Goal: Task Accomplishment & Management: Use online tool/utility

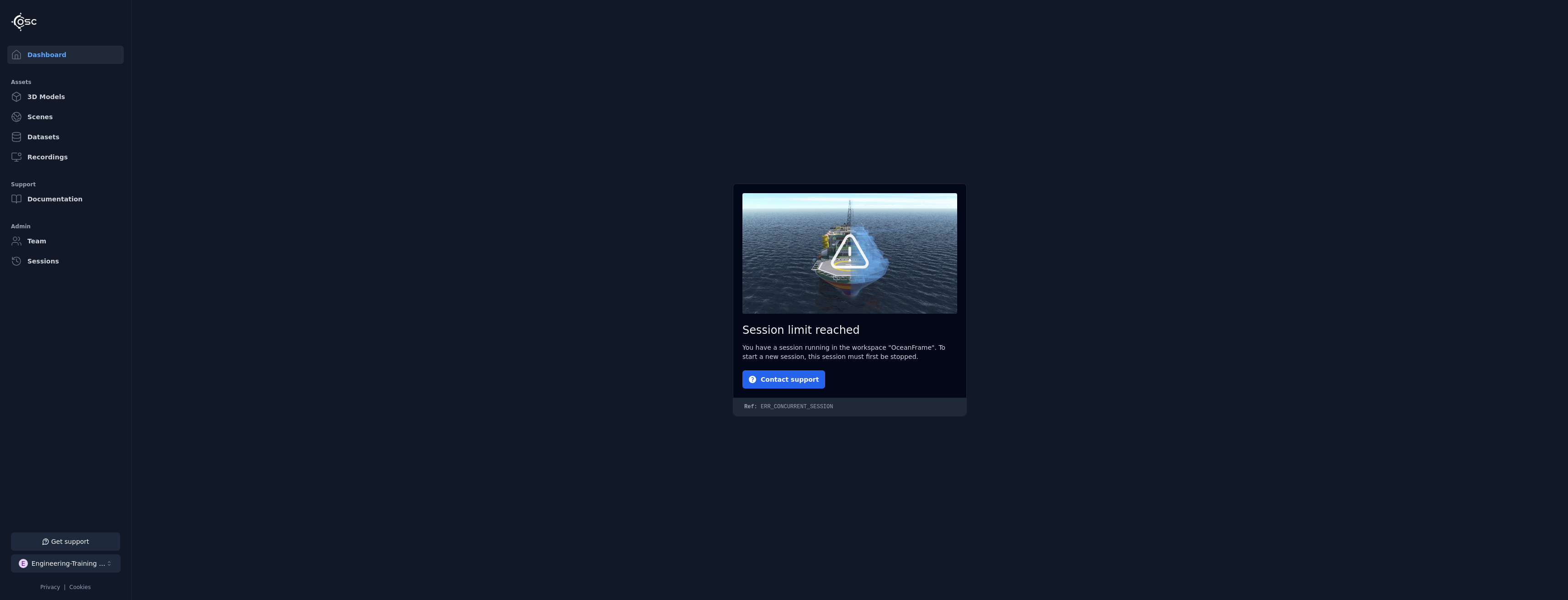
click at [88, 559] on button "E Engineering-Training (SSO Staging)" at bounding box center [66, 563] width 110 height 18
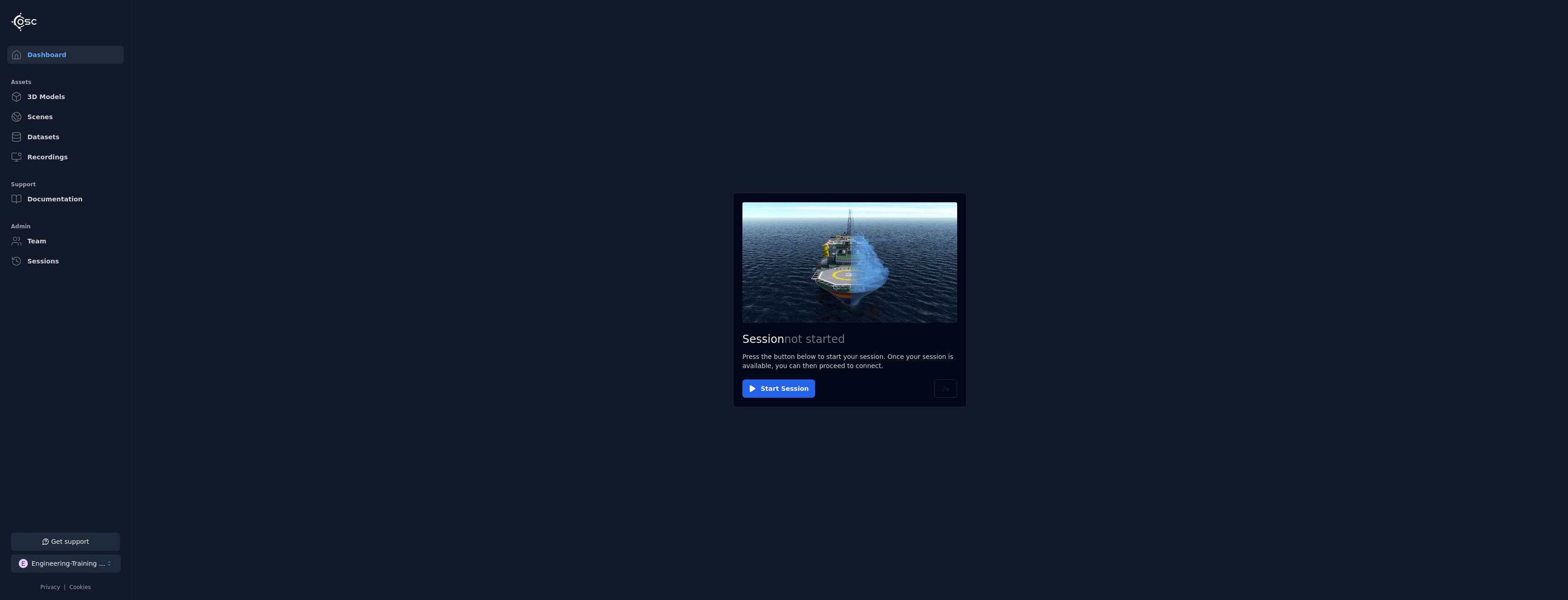
click at [100, 557] on button "E Engineering-Training (SSO Staging)" at bounding box center [66, 563] width 110 height 18
type input "*****"
click at [76, 539] on div "O OceanFrame" at bounding box center [61, 540] width 105 height 15
click at [600, 444] on html "Support Dashboard Assets 3D Models Scenes Datasets Recordings Support Documenta…" at bounding box center [784, 300] width 1568 height 600
click at [793, 398] on div "Session not started Press the button below to start your session. Once your ses…" at bounding box center [850, 300] width 234 height 215
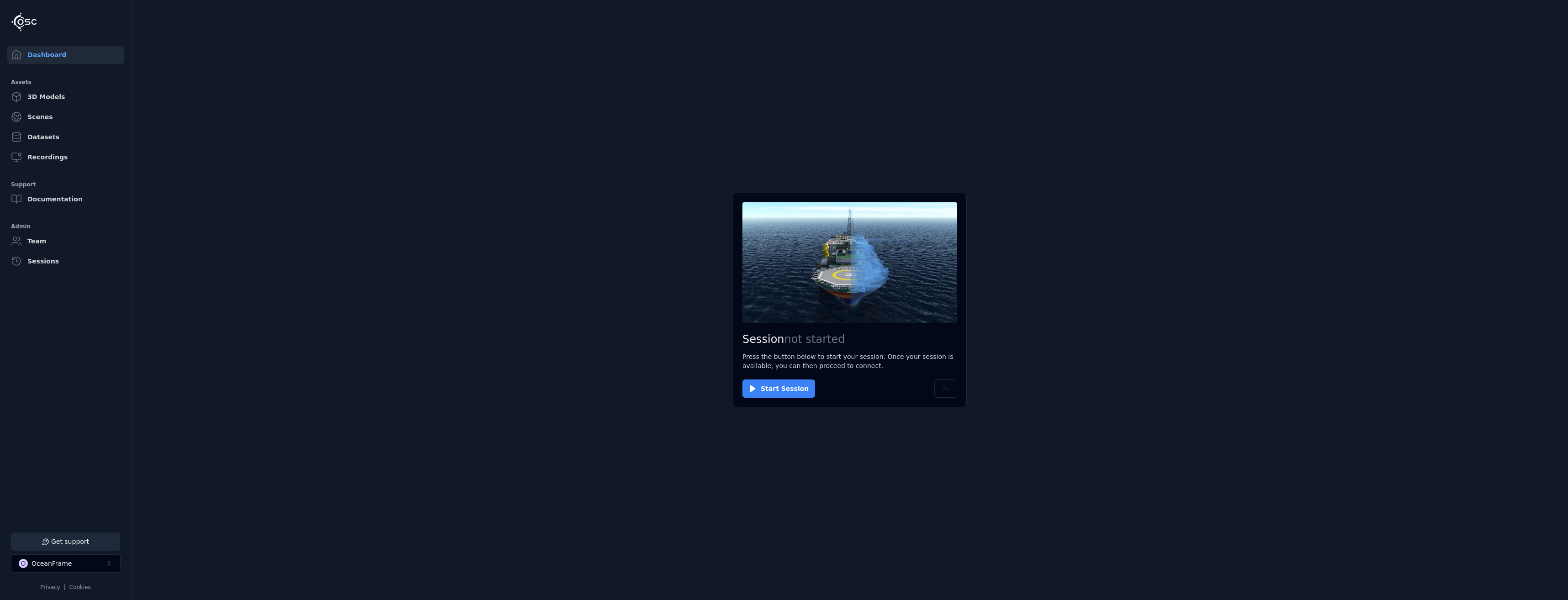
click at [793, 393] on button "Start Session" at bounding box center [779, 389] width 72 height 18
click at [768, 380] on button "Connect" at bounding box center [763, 389] width 42 height 18
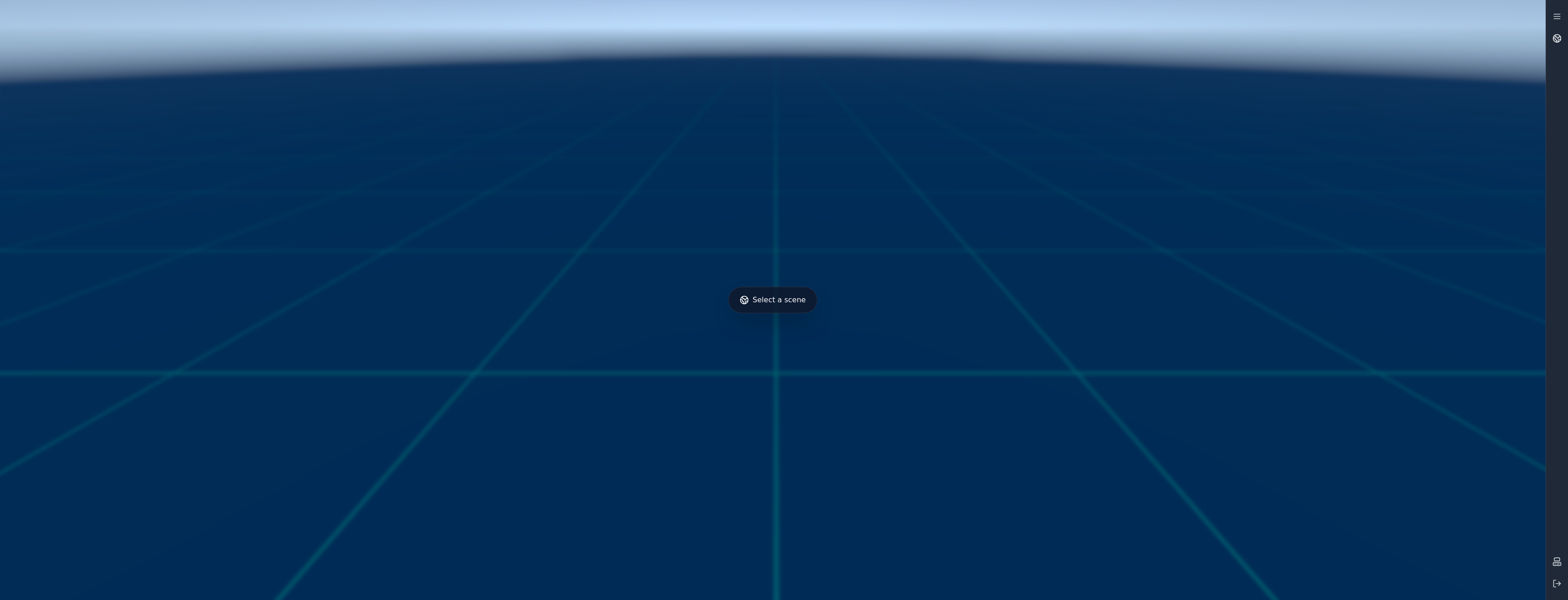
click at [1554, 45] on link at bounding box center [1557, 38] width 22 height 22
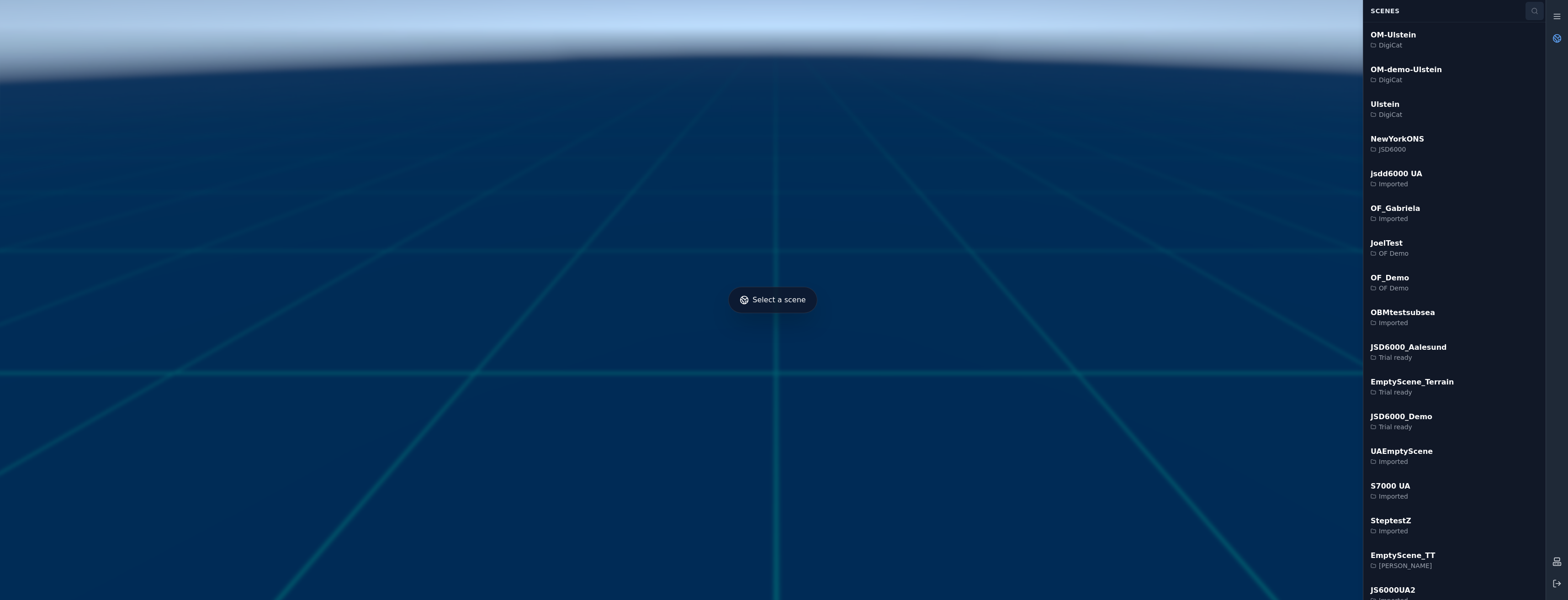
click at [1539, 9] on button at bounding box center [1535, 11] width 18 height 18
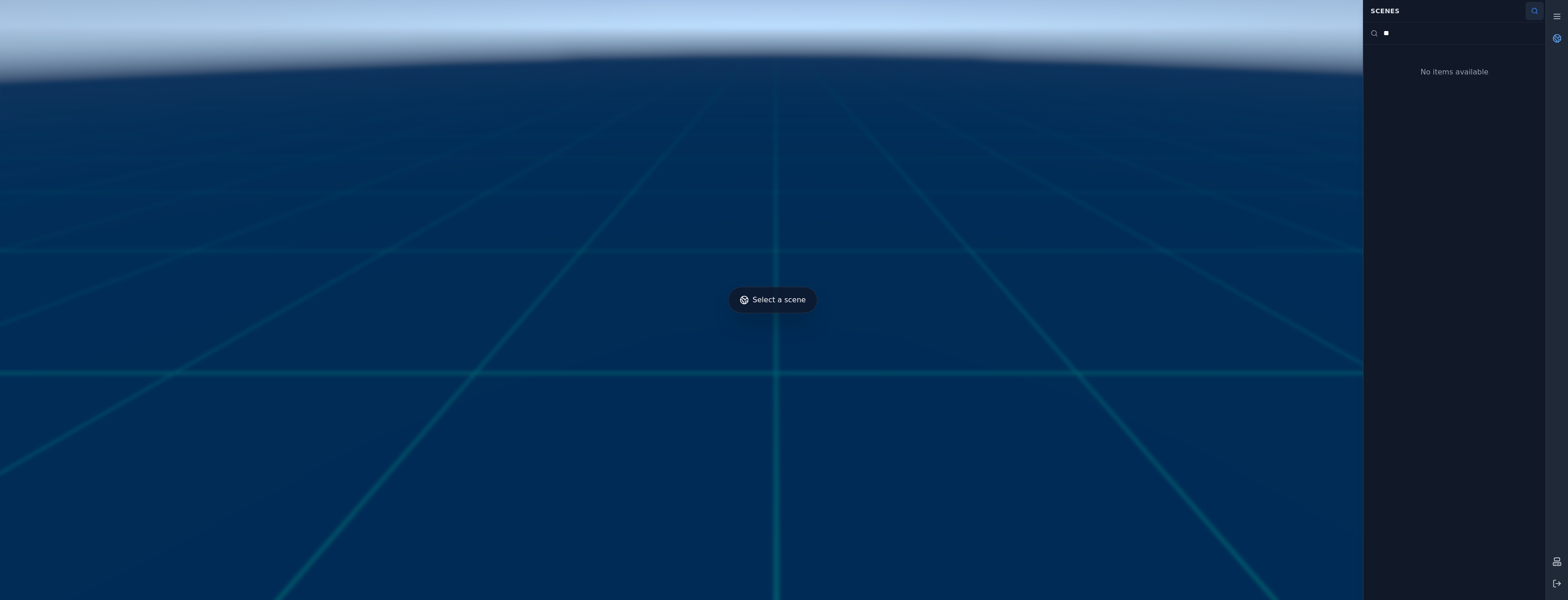
type input "*"
type input "**"
click at [1442, 105] on div "JSD6000TT Imported" at bounding box center [1454, 97] width 182 height 35
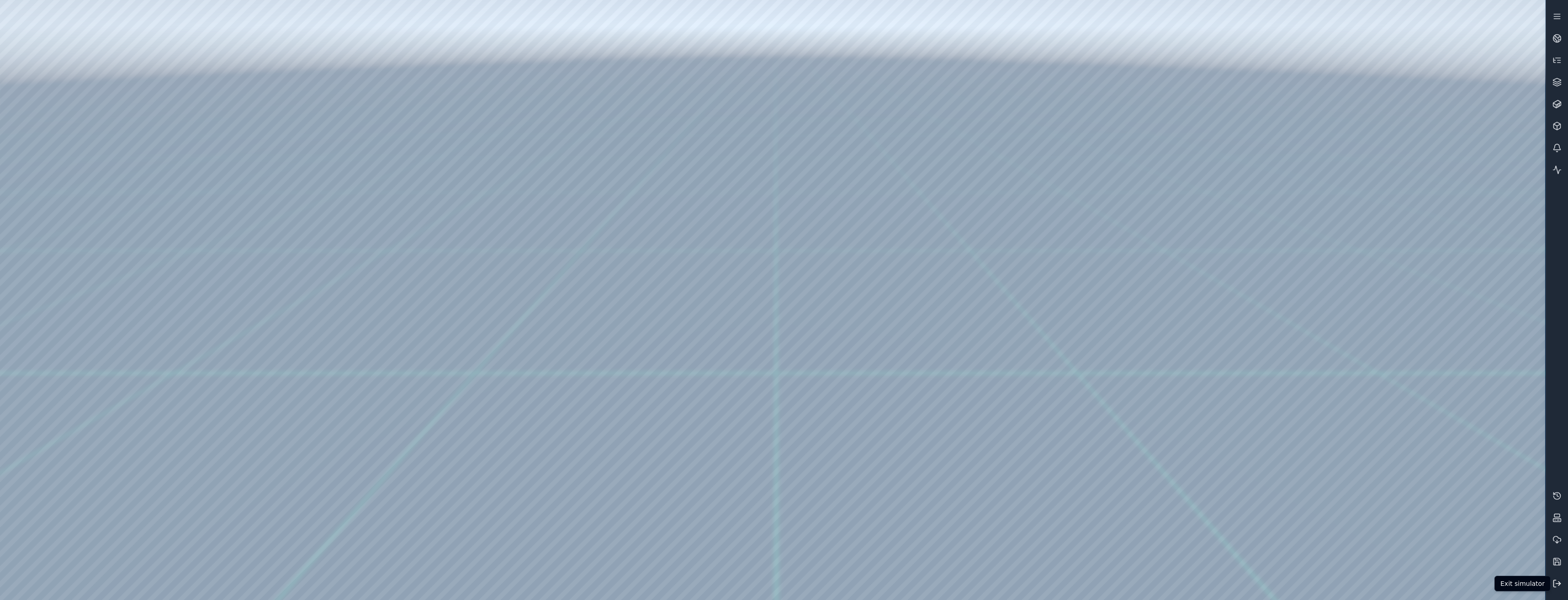
click at [1560, 583] on polyline at bounding box center [1559, 584] width 2 height 4
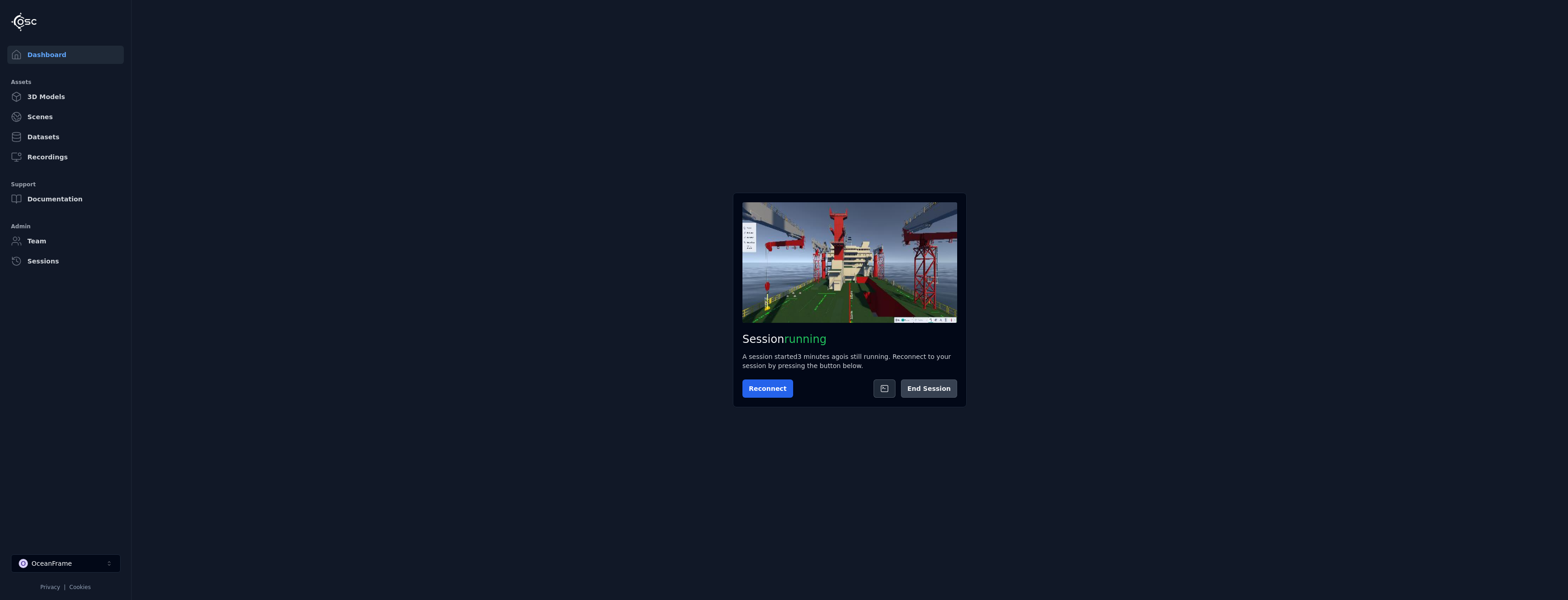
click at [931, 387] on button "End Session" at bounding box center [929, 389] width 56 height 18
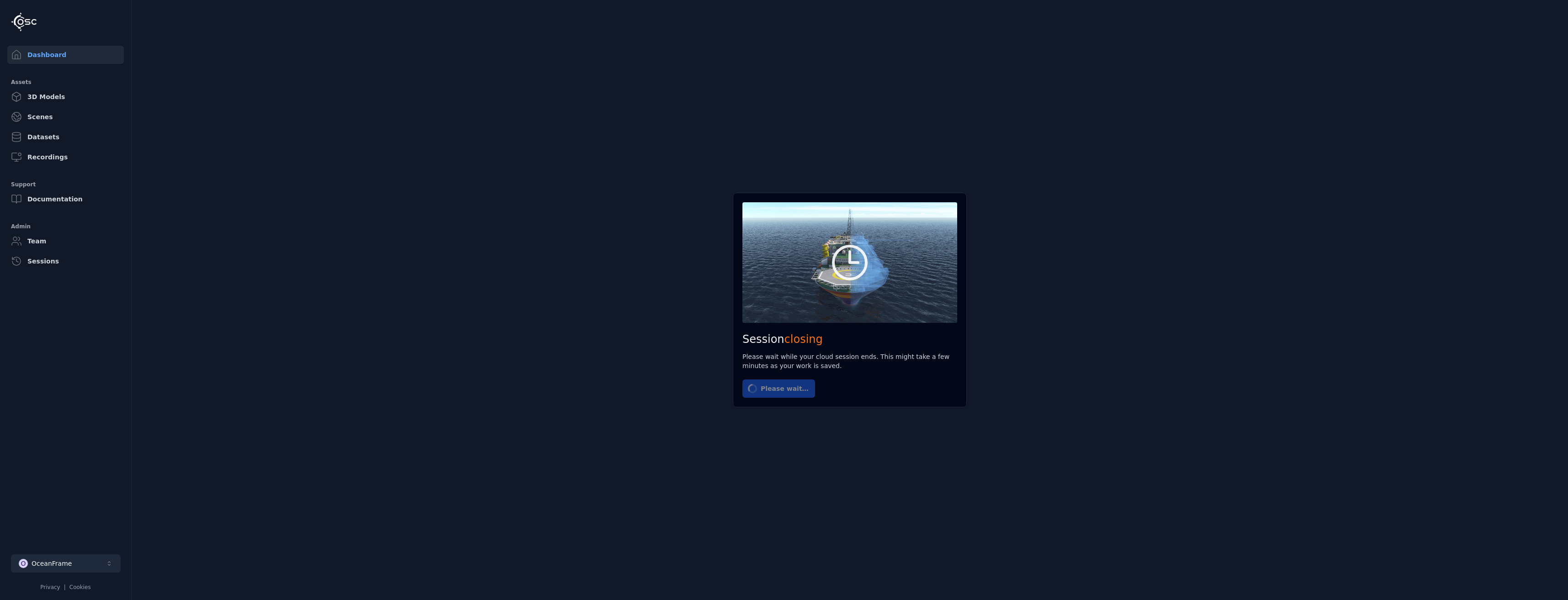
click at [76, 561] on button "O OceanFrame" at bounding box center [66, 563] width 110 height 18
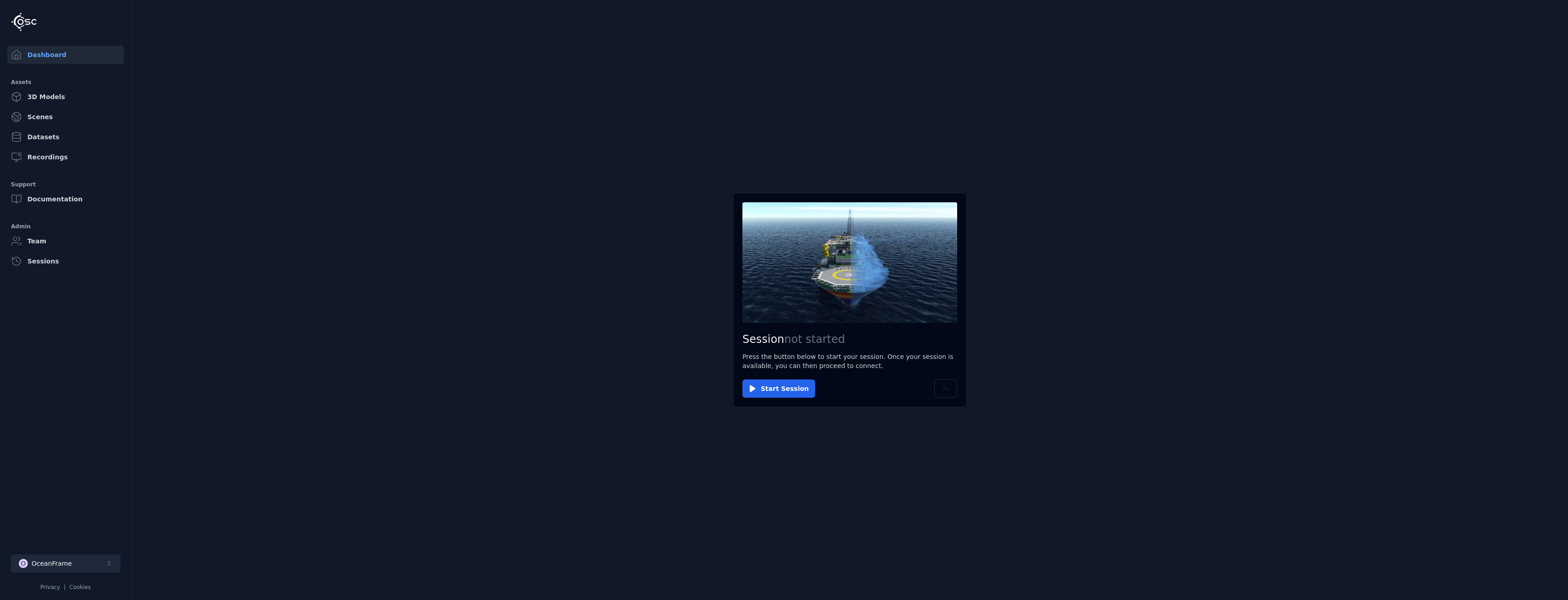
click at [77, 559] on button "O OceanFrame" at bounding box center [66, 563] width 110 height 18
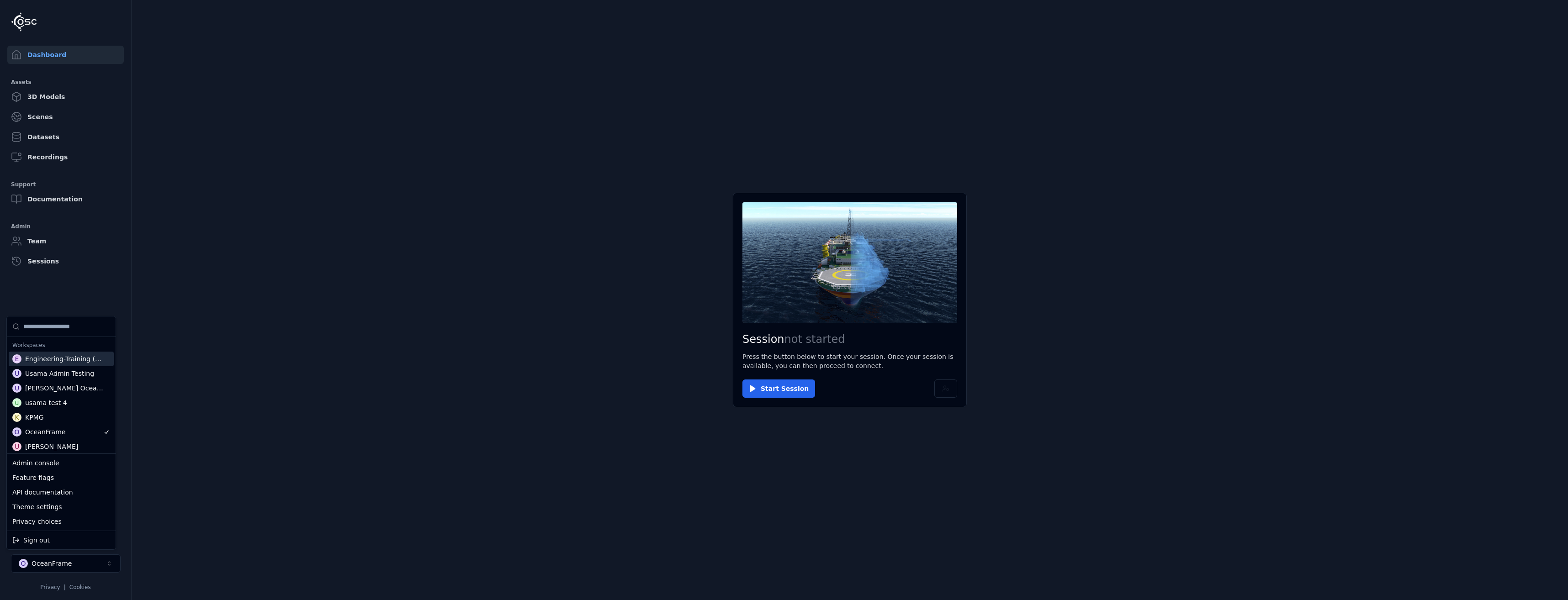
click at [43, 303] on html "Support Dashboard Assets 3D Models Scenes Datasets Recordings Support Documenta…" at bounding box center [784, 300] width 1568 height 600
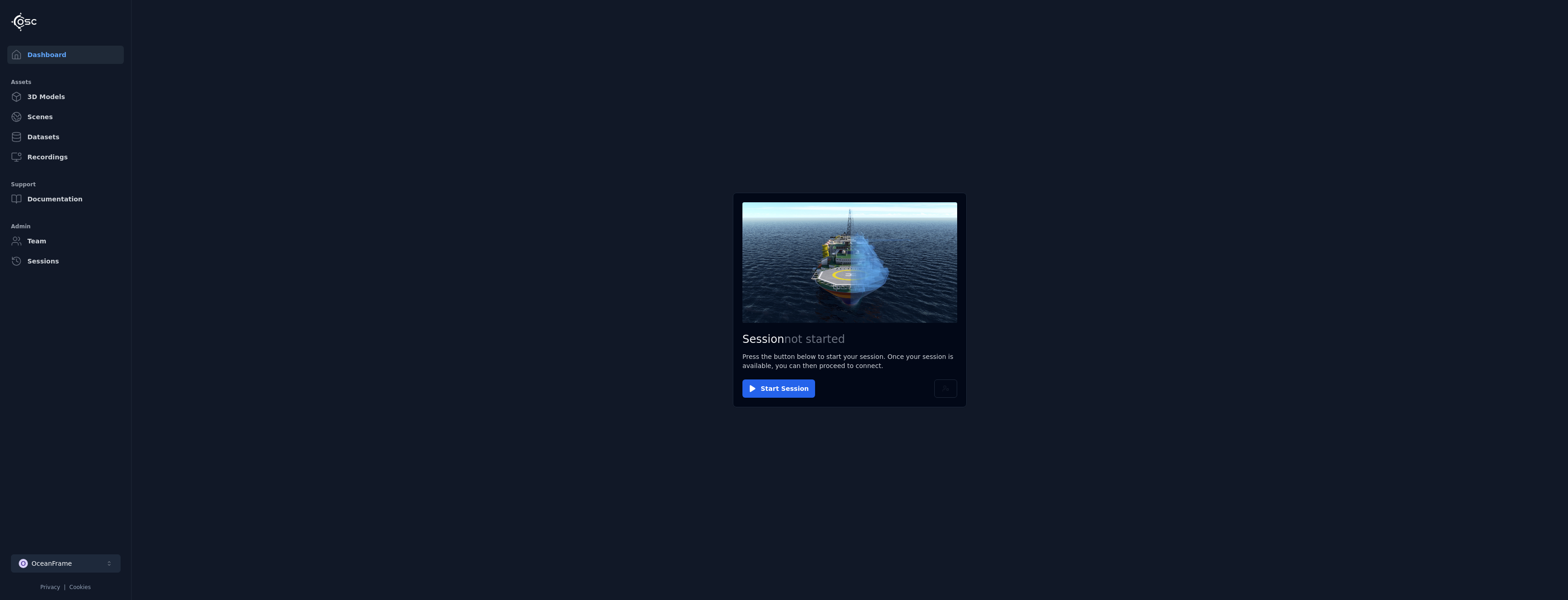
click at [72, 568] on button "O OceanFrame" at bounding box center [66, 563] width 110 height 18
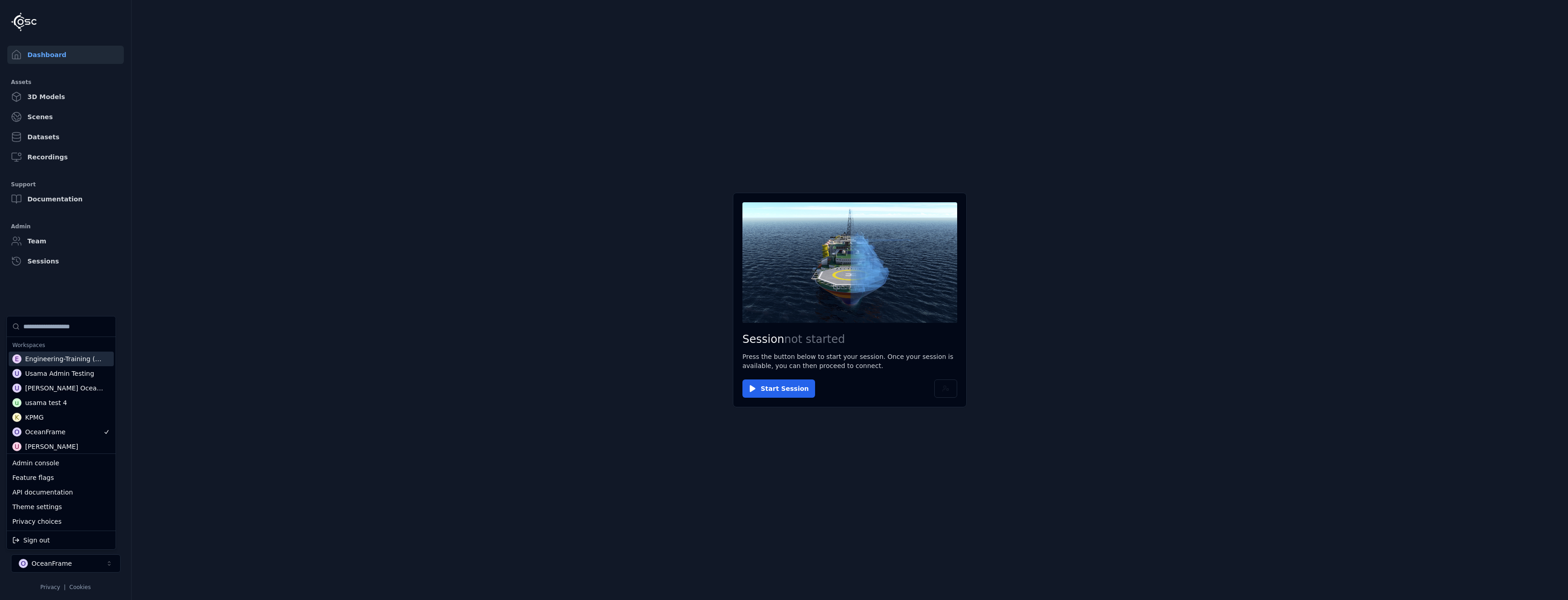
click at [51, 333] on input "Suggestions" at bounding box center [66, 326] width 87 height 20
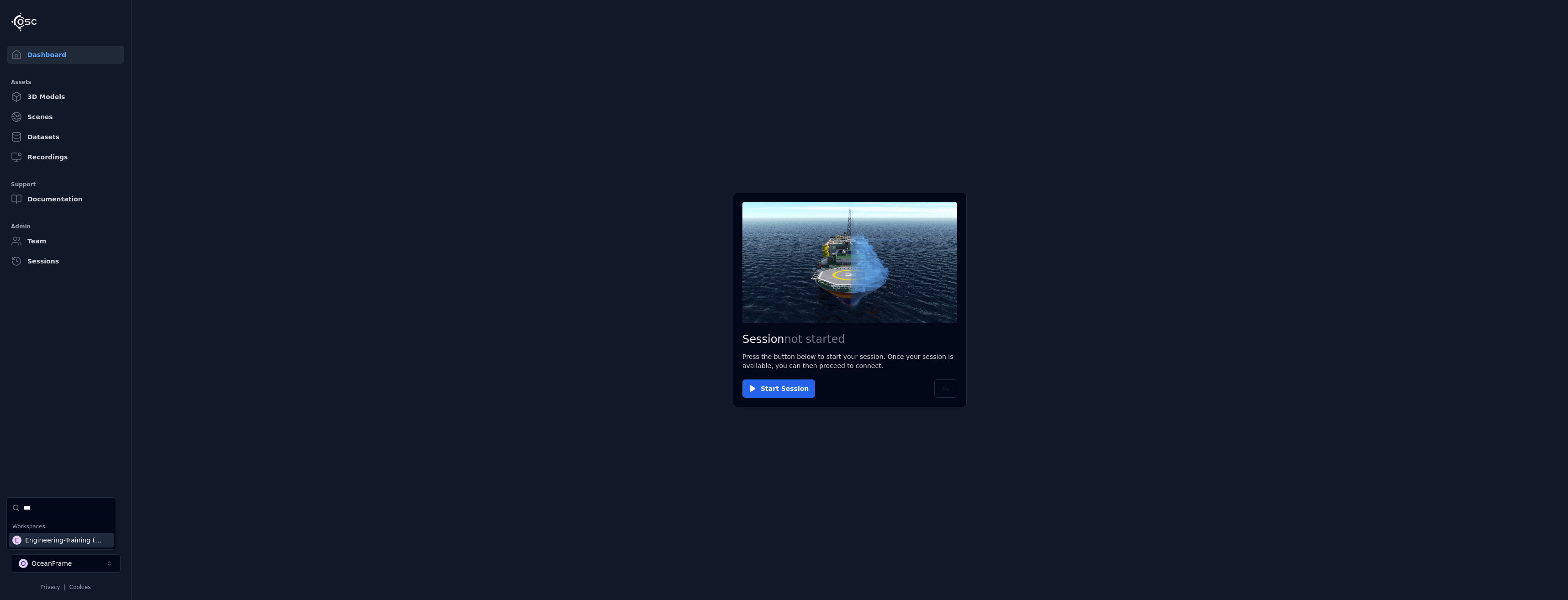
type input "***"
click at [69, 539] on div "Engineering-Training (SSO Staging)" at bounding box center [65, 540] width 80 height 9
click at [707, 439] on html "Support Dashboard Assets 3D Models Scenes Datasets Recordings Support Documenta…" at bounding box center [784, 300] width 1568 height 600
click at [800, 379] on div "Session not started Press the button below to start your session. Once your ses…" at bounding box center [850, 300] width 234 height 215
click at [794, 385] on button "Start Session" at bounding box center [779, 389] width 72 height 18
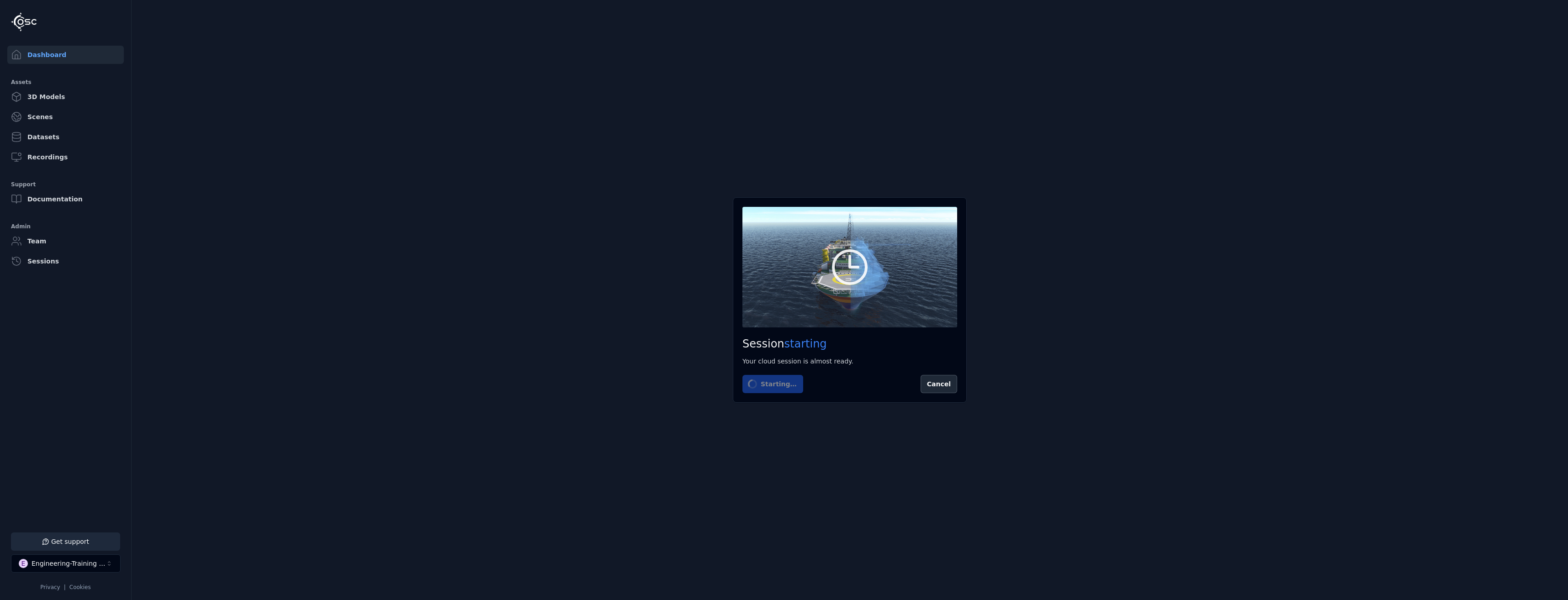
click at [352, 488] on main "Session starting Your cloud session is almost ready. Starting… Cancel" at bounding box center [850, 300] width 1437 height 600
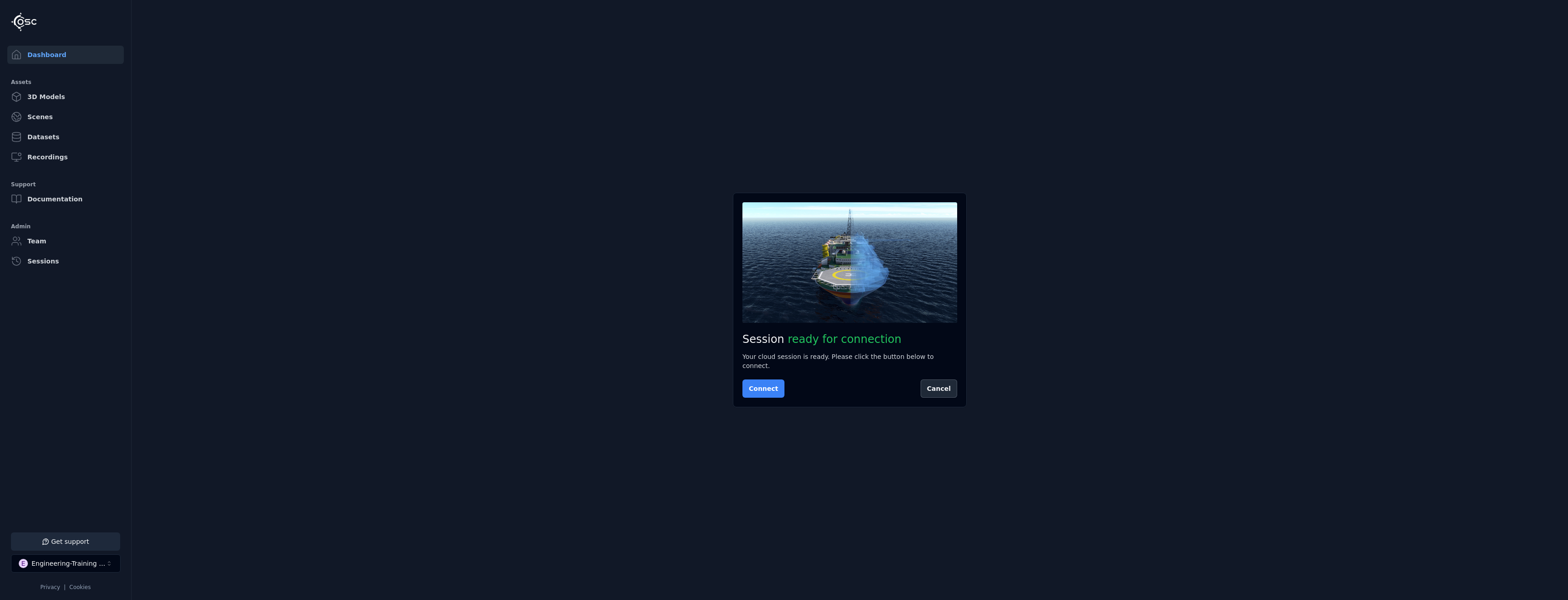
click at [765, 380] on button "Connect" at bounding box center [763, 389] width 42 height 18
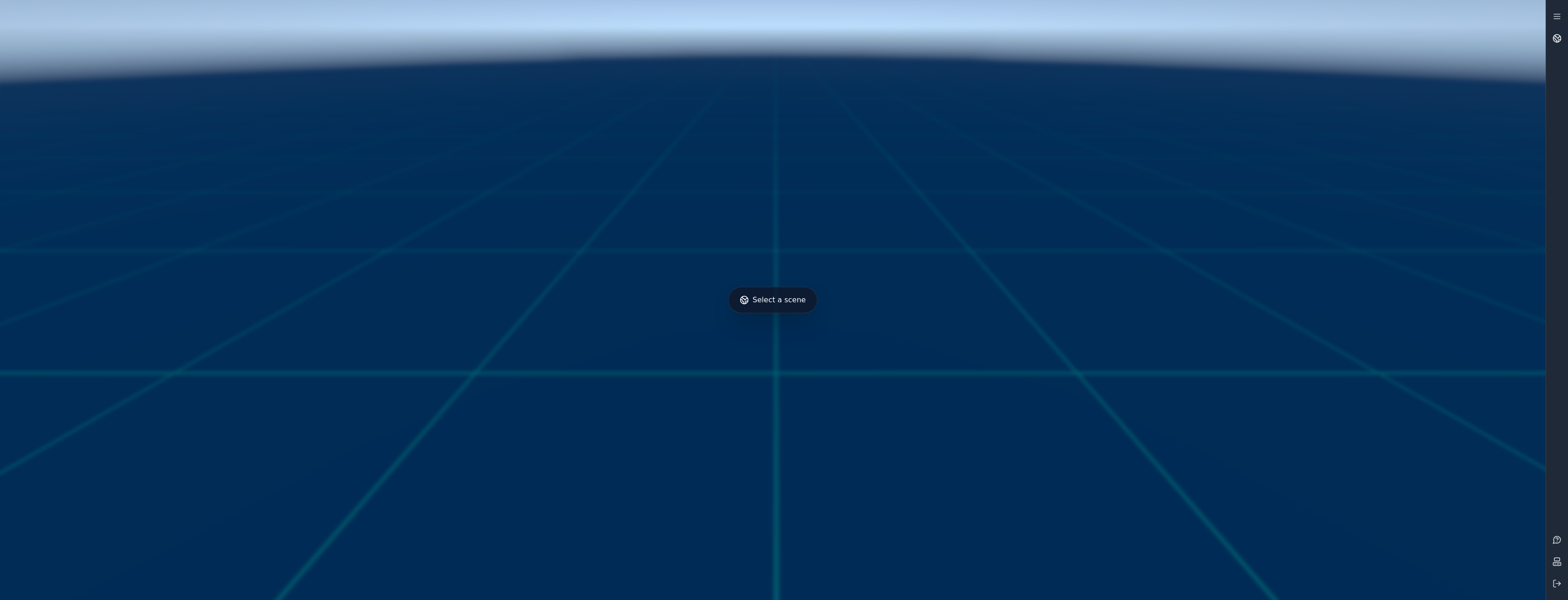
click at [1559, 37] on icon at bounding box center [1558, 37] width 5 height 3
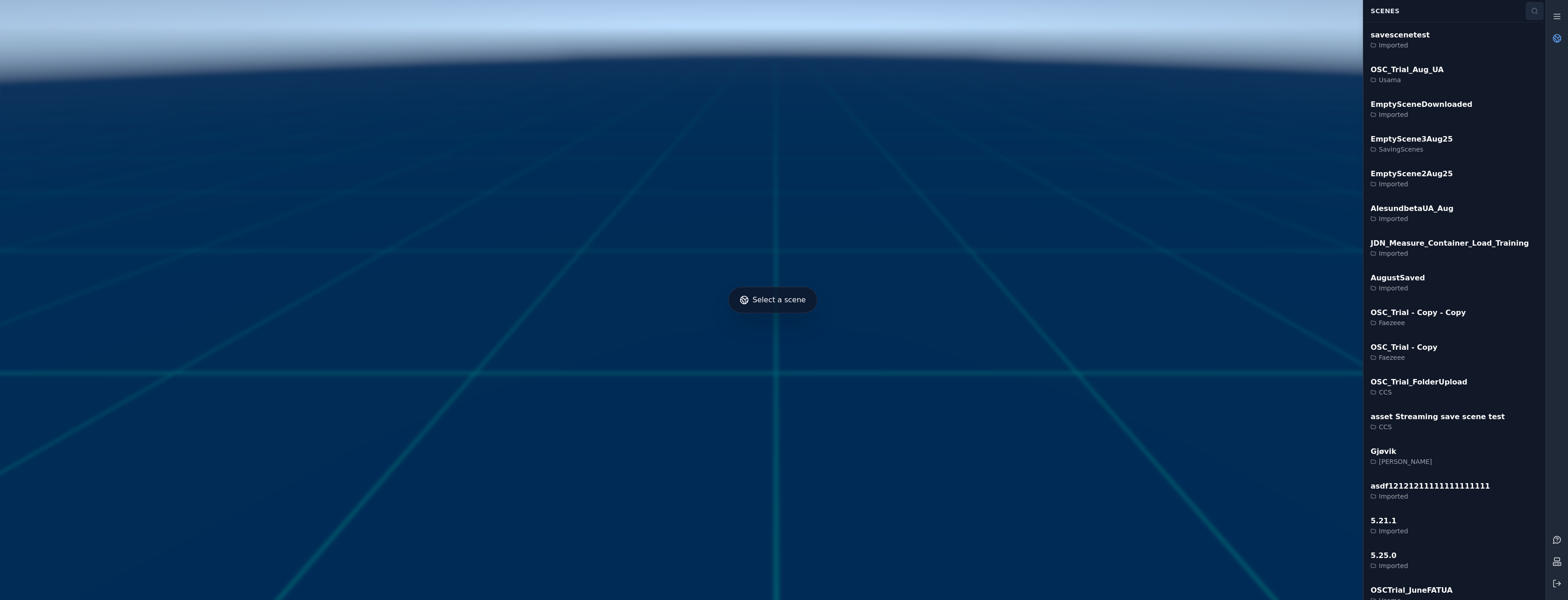
click at [1536, 11] on icon at bounding box center [1535, 11] width 7 height 7
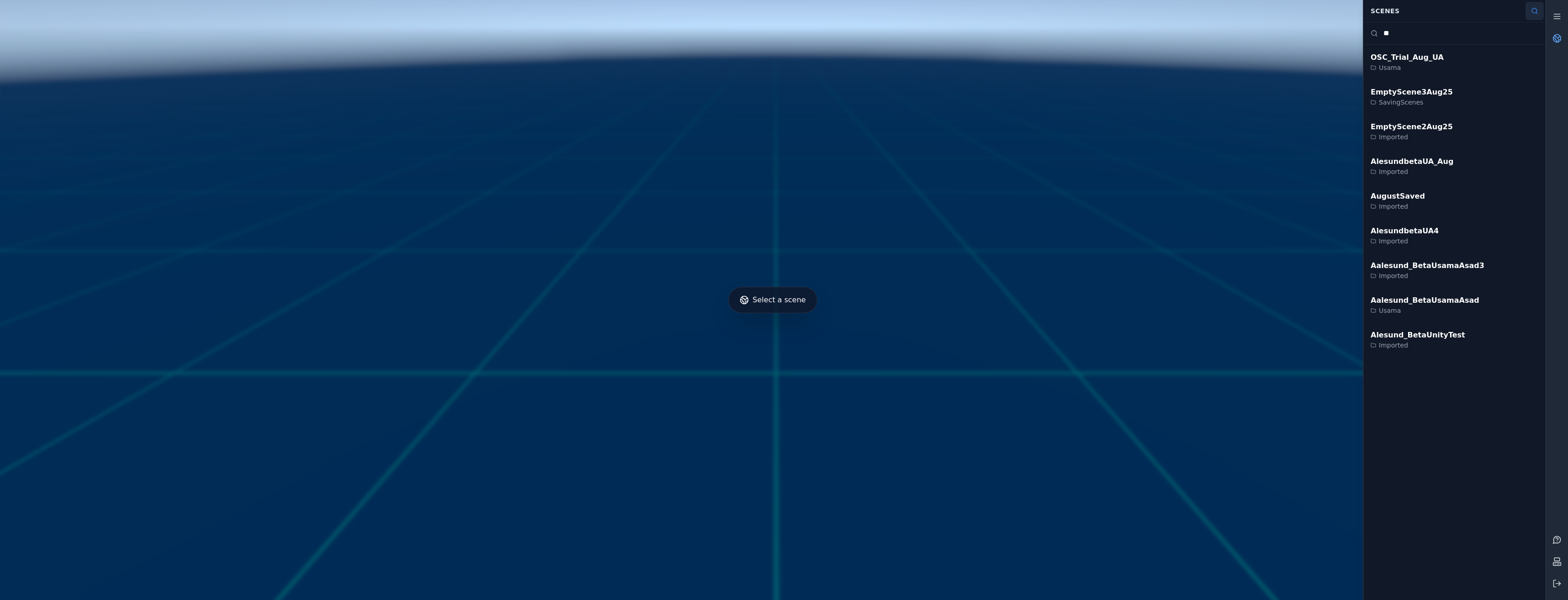
type input "*"
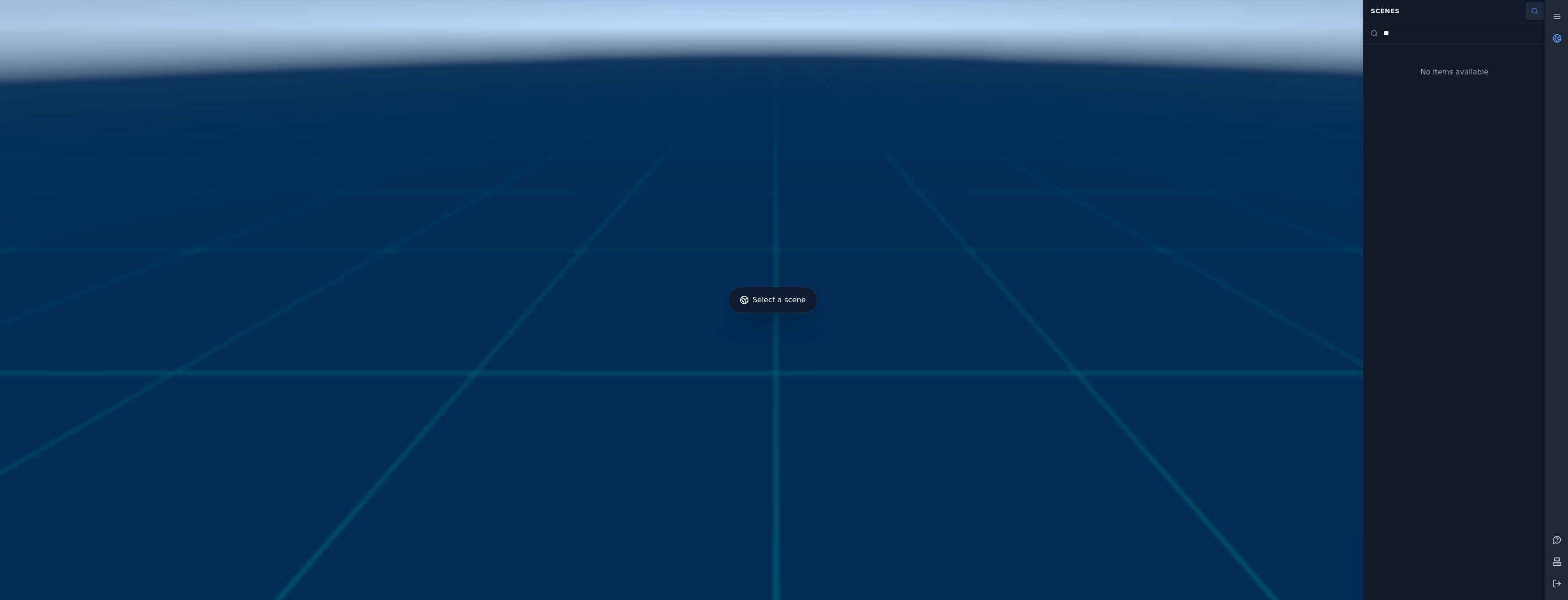
type input "*"
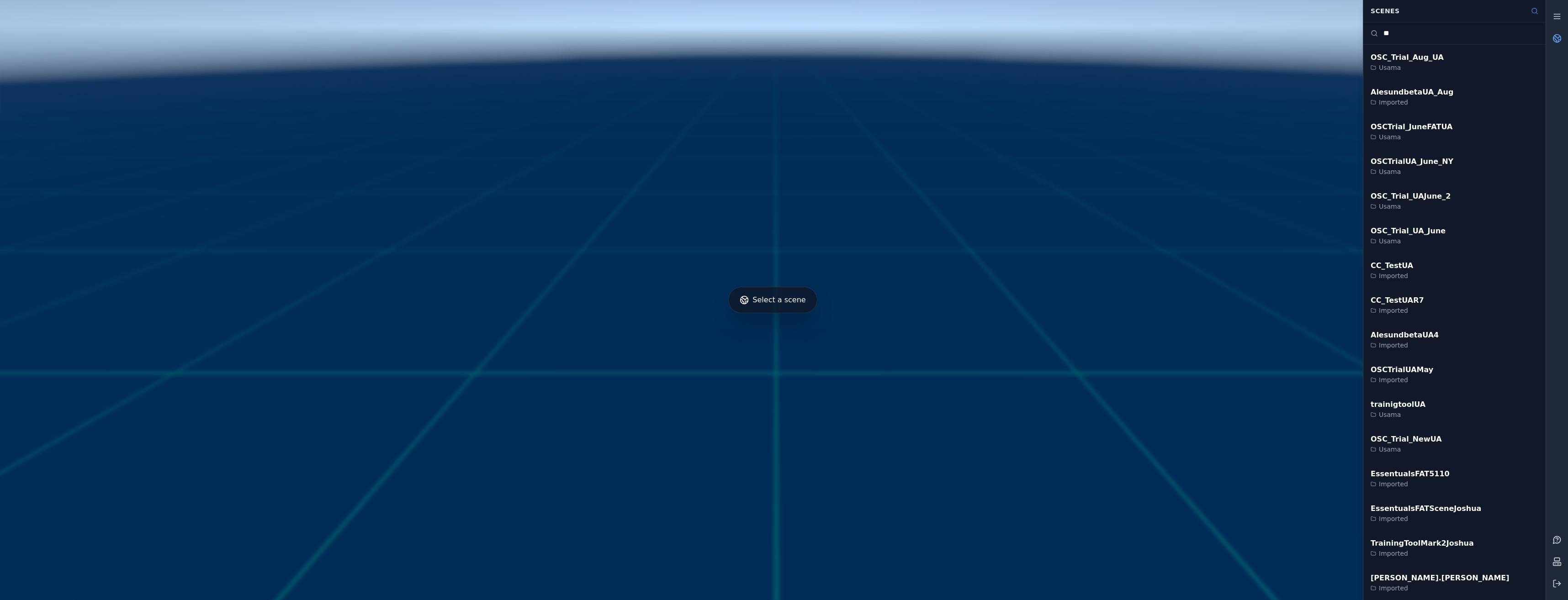
drag, startPoint x: 1423, startPoint y: 38, endPoint x: 1342, endPoint y: 47, distance: 81.5
click at [1342, 47] on div "Select a scene Scenes ** OSC_Trial_Aug_UA Usama AlesundbetaUA_Aug Imported OSCT…" at bounding box center [772, 300] width 1545 height 600
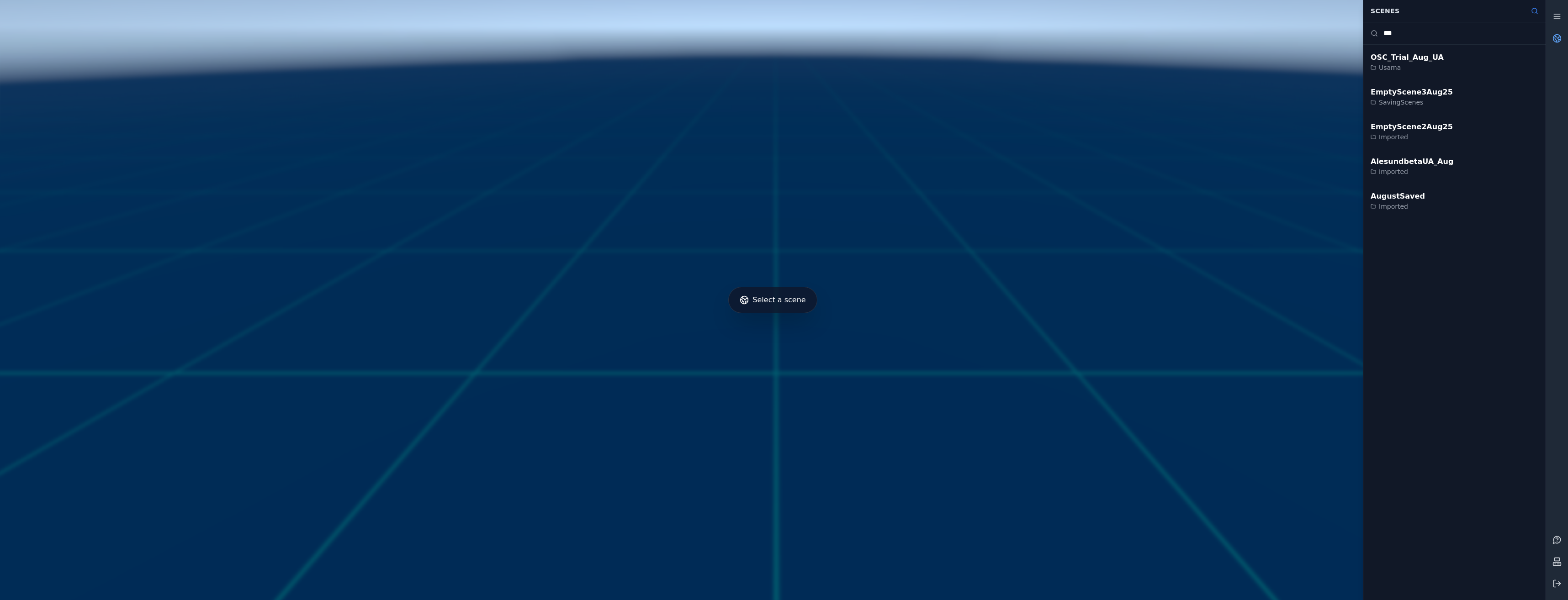
type input "***"
click at [1412, 55] on div "OSC_Trial_Aug_UA" at bounding box center [1407, 58] width 73 height 11
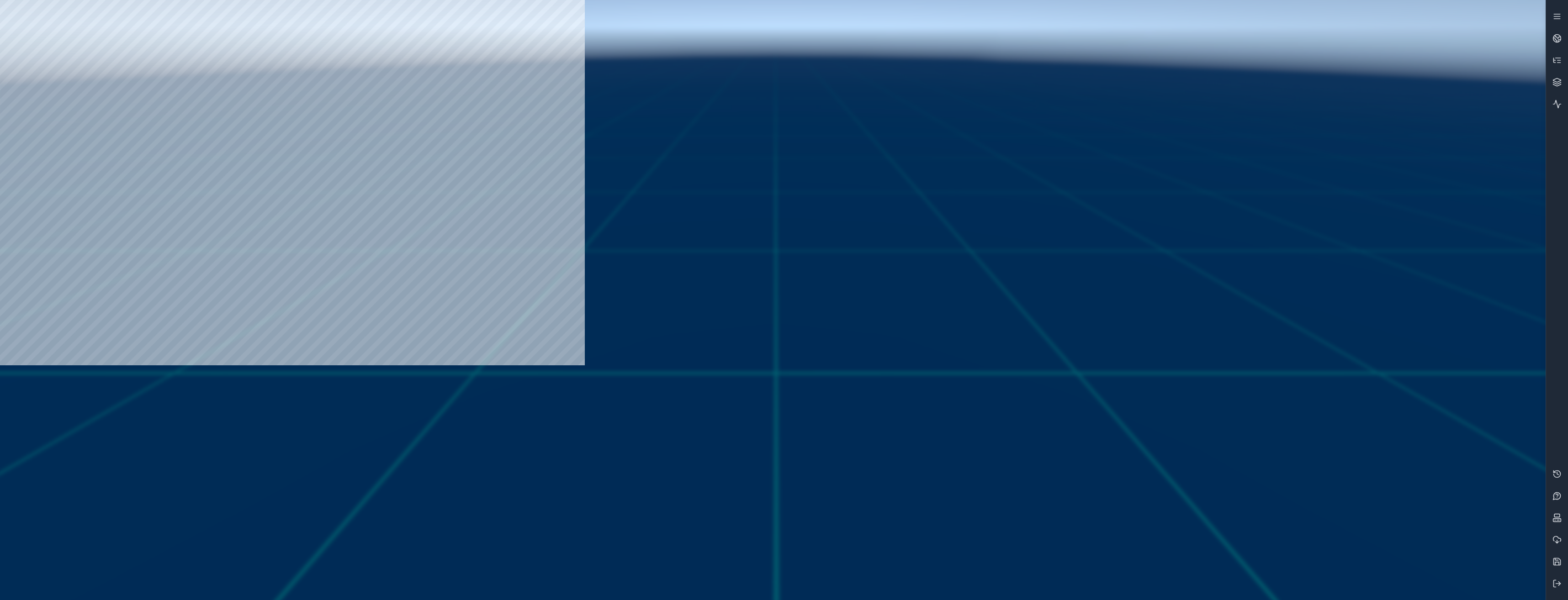
drag, startPoint x: 52, startPoint y: 32, endPoint x: 303, endPoint y: 47, distance: 251.4
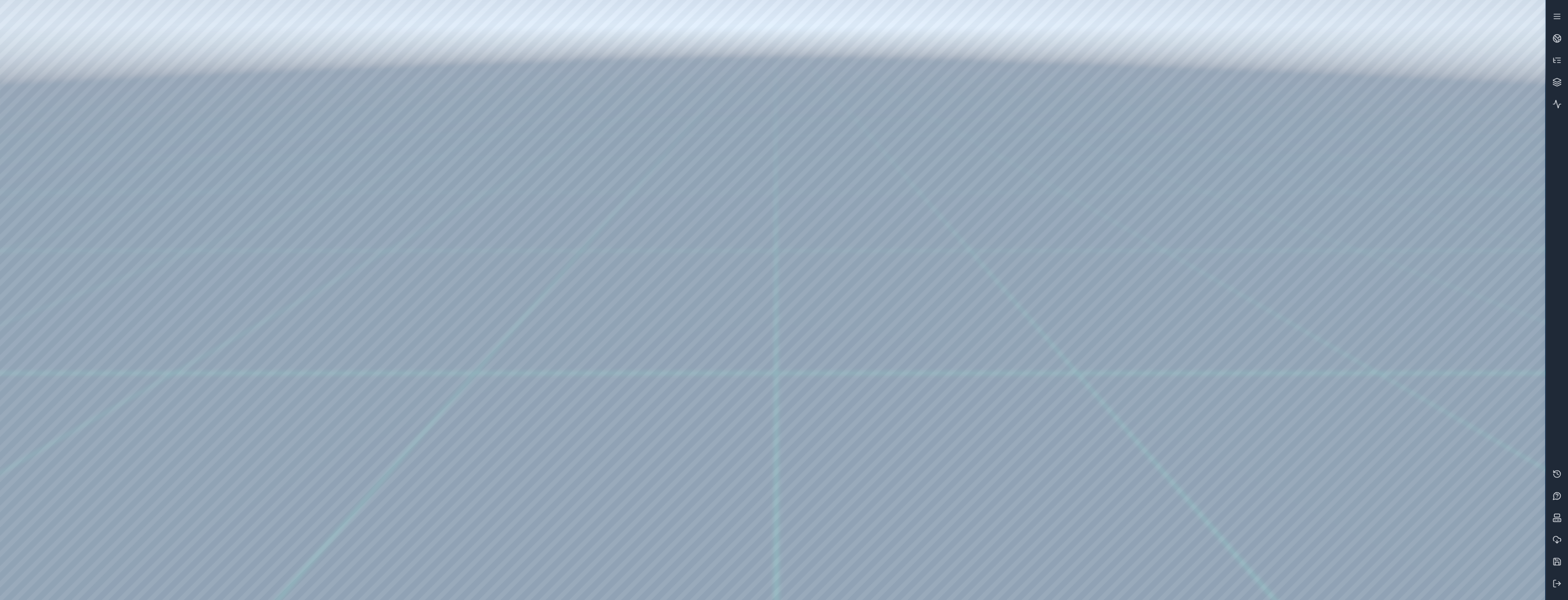
drag, startPoint x: 926, startPoint y: 317, endPoint x: 1256, endPoint y: 342, distance: 330.9
click at [1556, 581] on icon at bounding box center [1556, 584] width 9 height 9
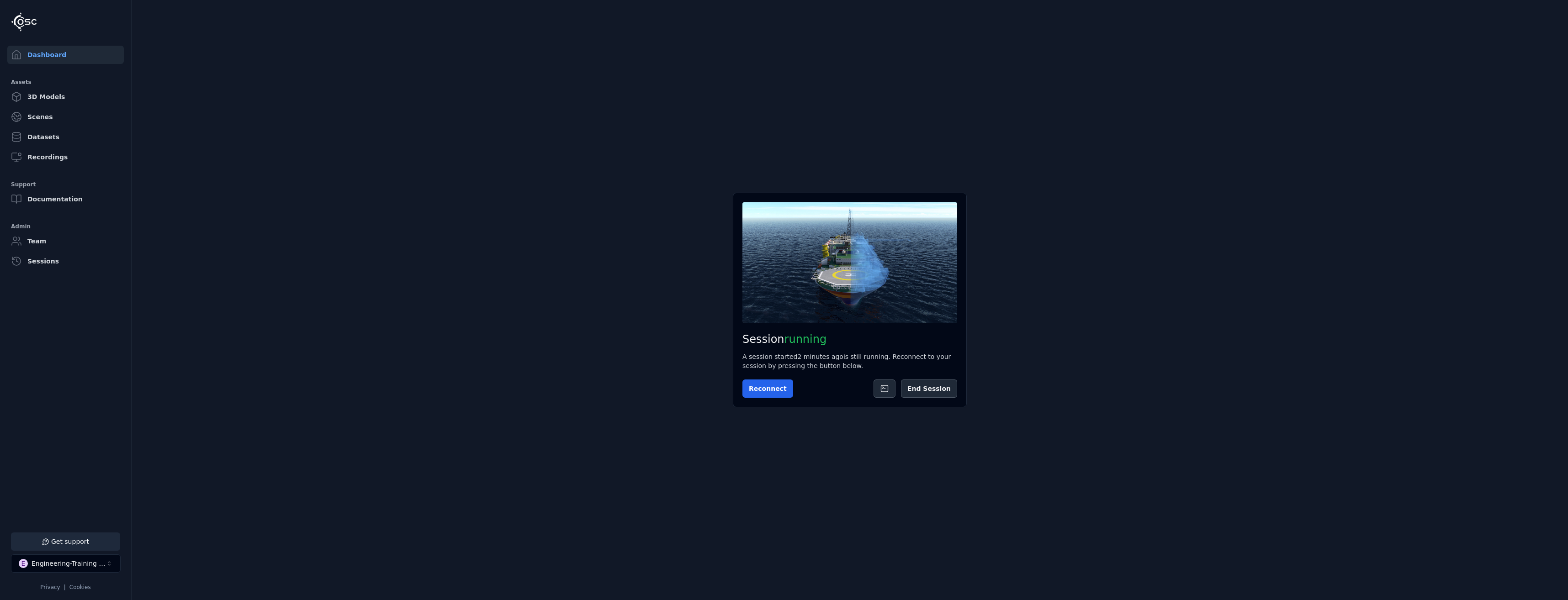
click at [786, 389] on div "Reconnect End Session" at bounding box center [850, 389] width 215 height 18
click at [779, 385] on button "Reconnect" at bounding box center [768, 389] width 51 height 18
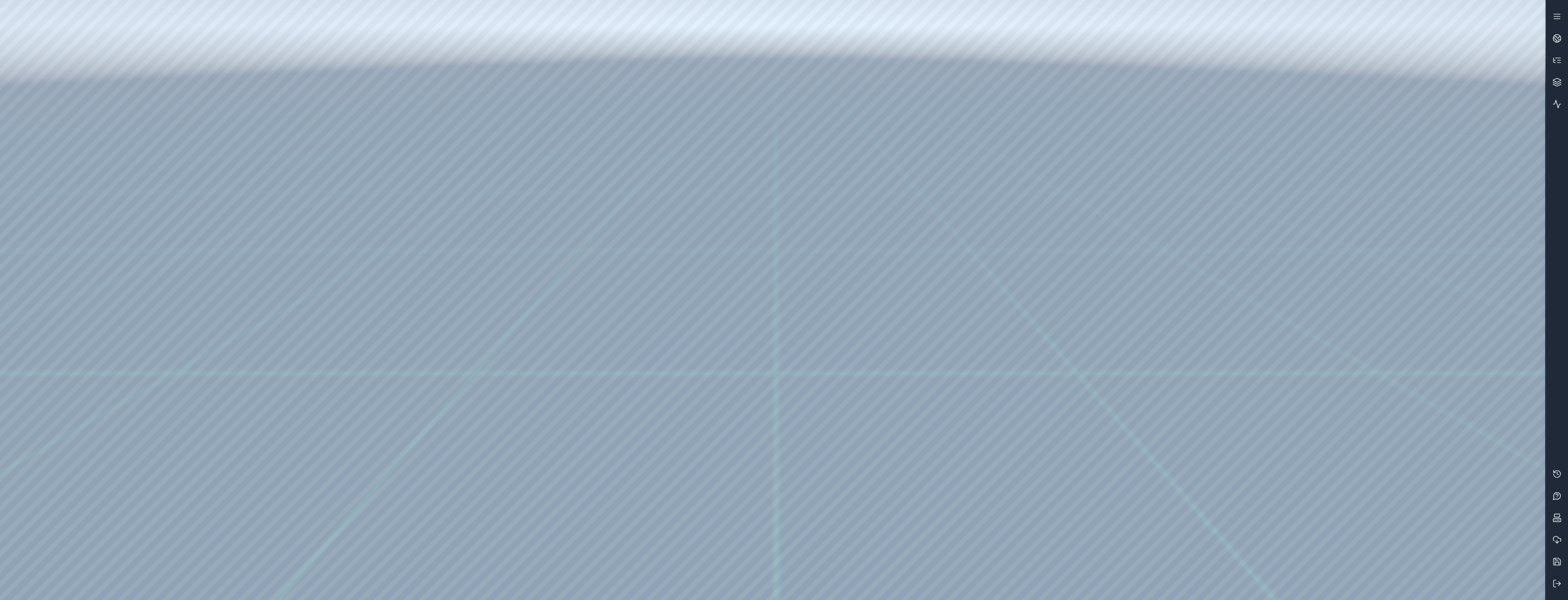
click at [1561, 595] on div at bounding box center [1556, 300] width 23 height 600
click at [1550, 582] on button at bounding box center [1557, 584] width 22 height 22
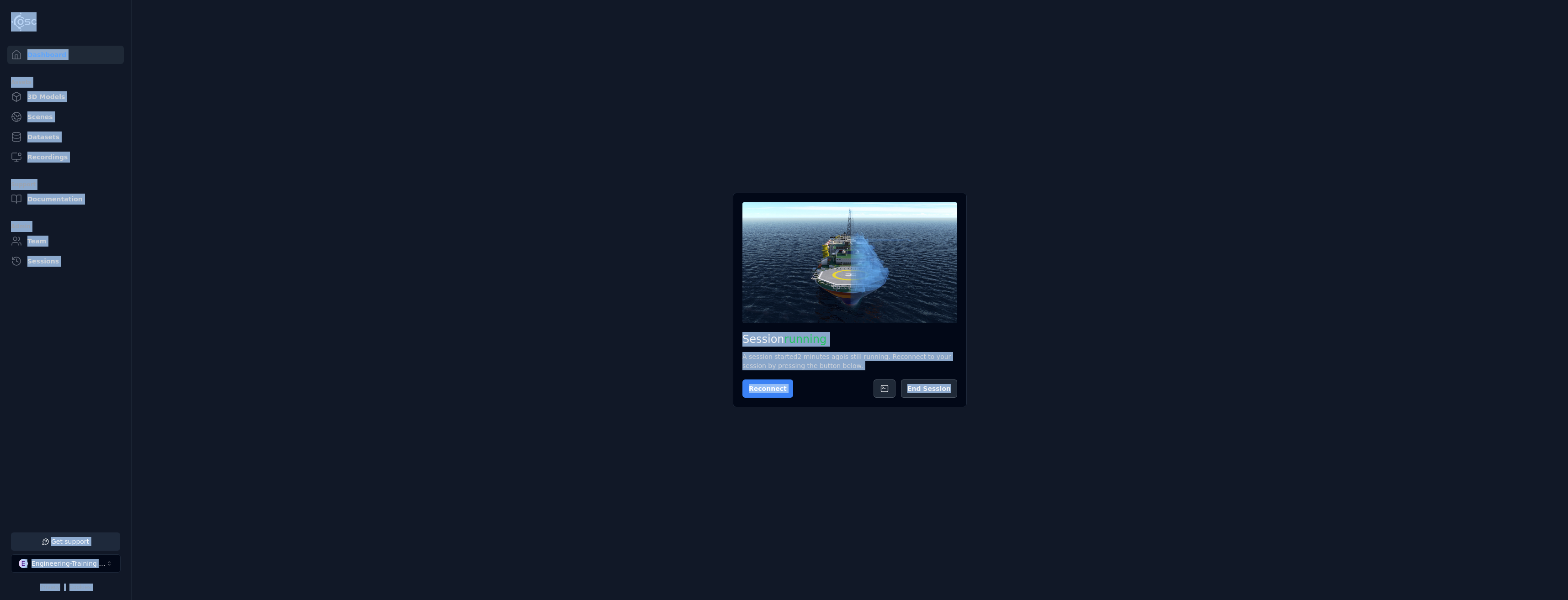
click at [754, 393] on button "Reconnect" at bounding box center [768, 389] width 51 height 18
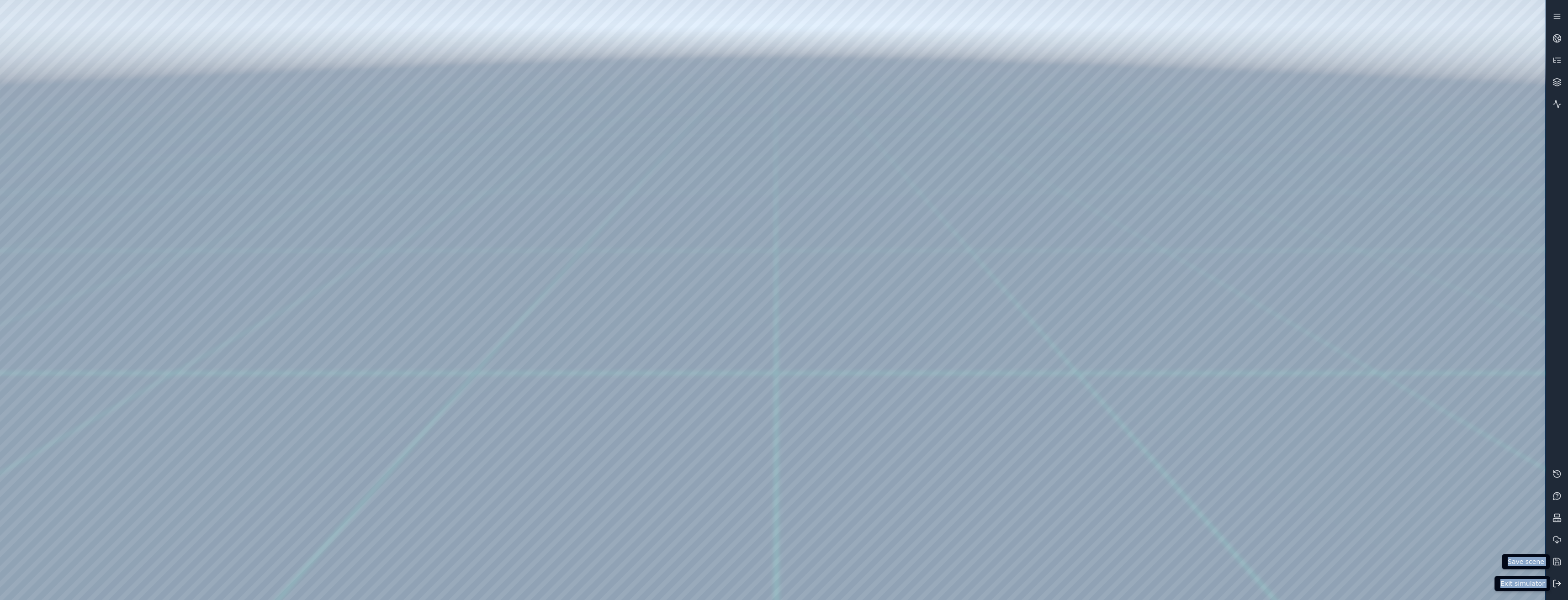
click at [1553, 580] on icon at bounding box center [1556, 584] width 9 height 9
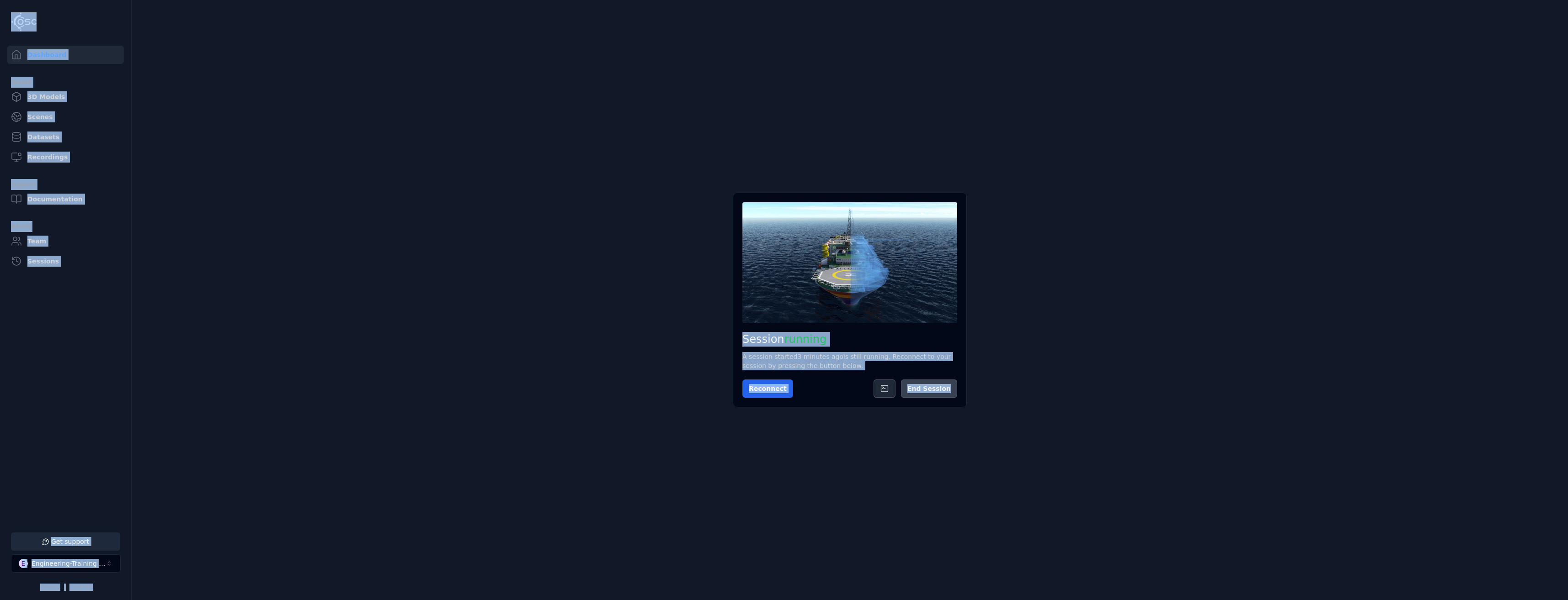
click at [943, 382] on button "End Session" at bounding box center [929, 389] width 56 height 18
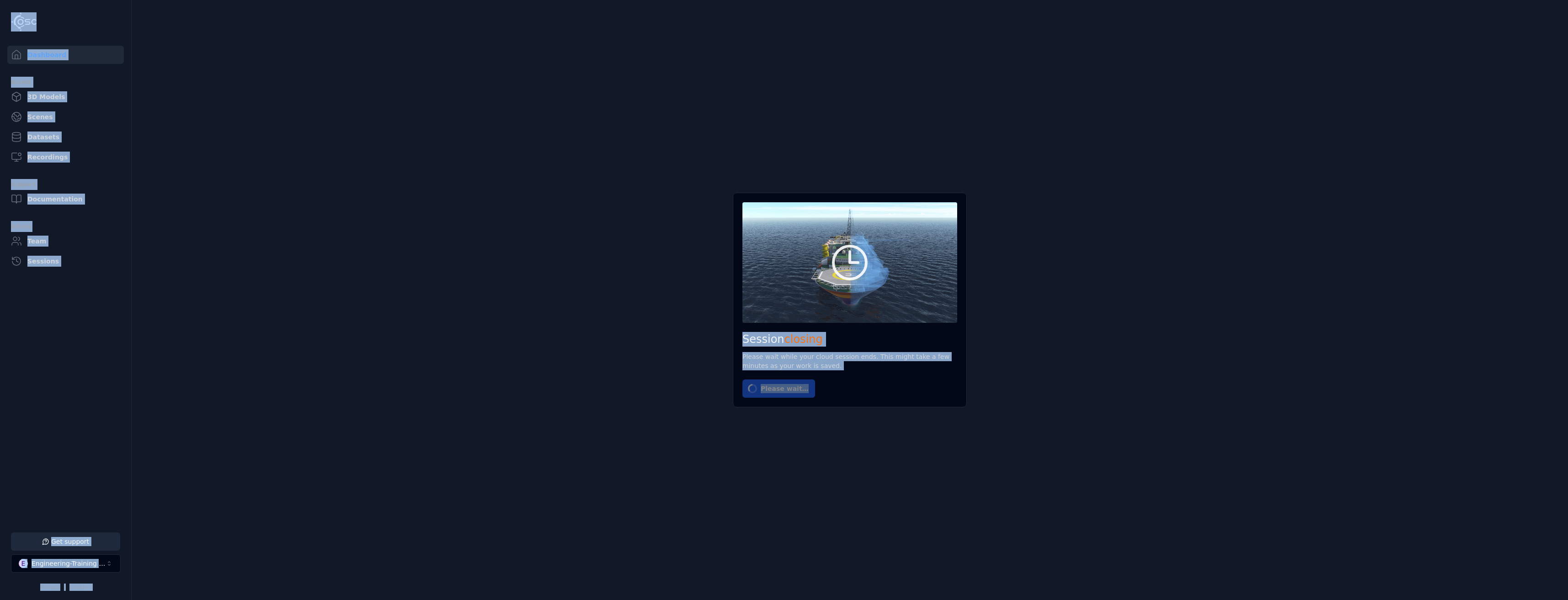
click at [614, 369] on main "Session closing Please wait while your cloud session ends. This might take a fe…" at bounding box center [850, 300] width 1437 height 600
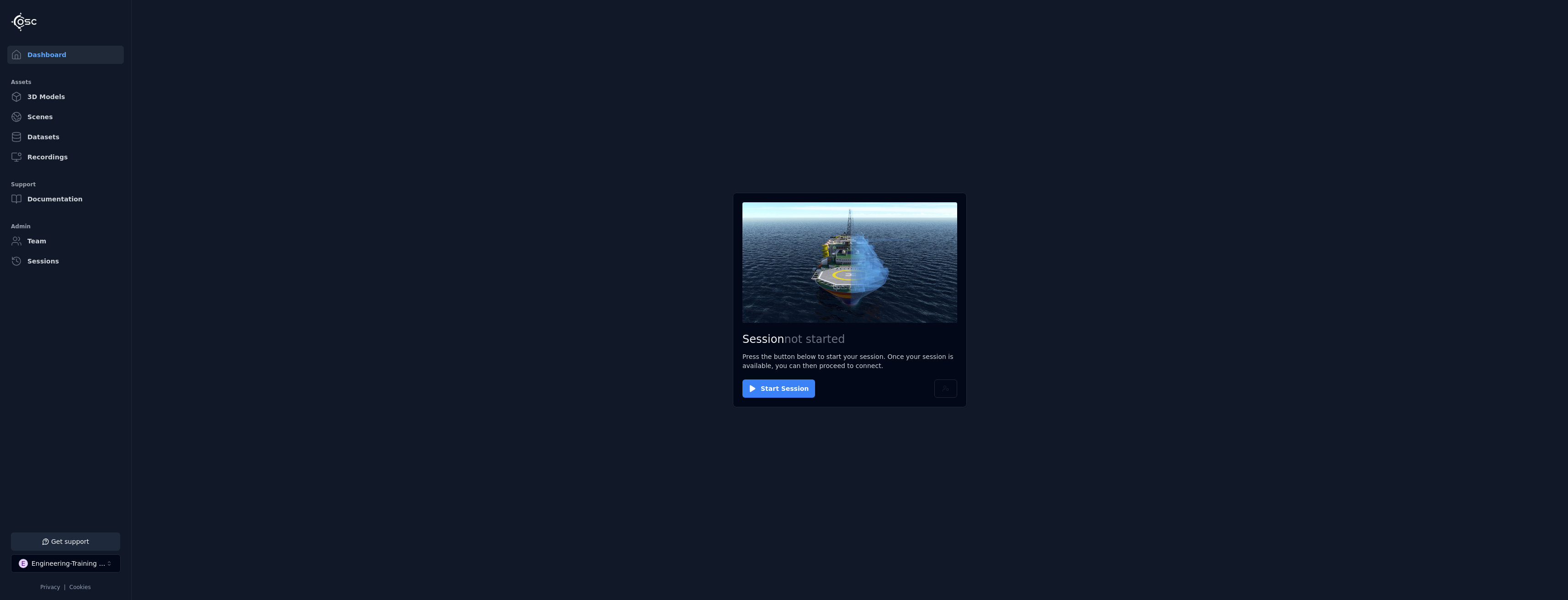
click at [768, 387] on button "Start Session" at bounding box center [779, 389] width 72 height 18
click at [751, 397] on div "Session ready for connection Your cloud session is ready. Please click the butt…" at bounding box center [850, 300] width 234 height 215
click at [759, 387] on button "Connect" at bounding box center [763, 389] width 42 height 18
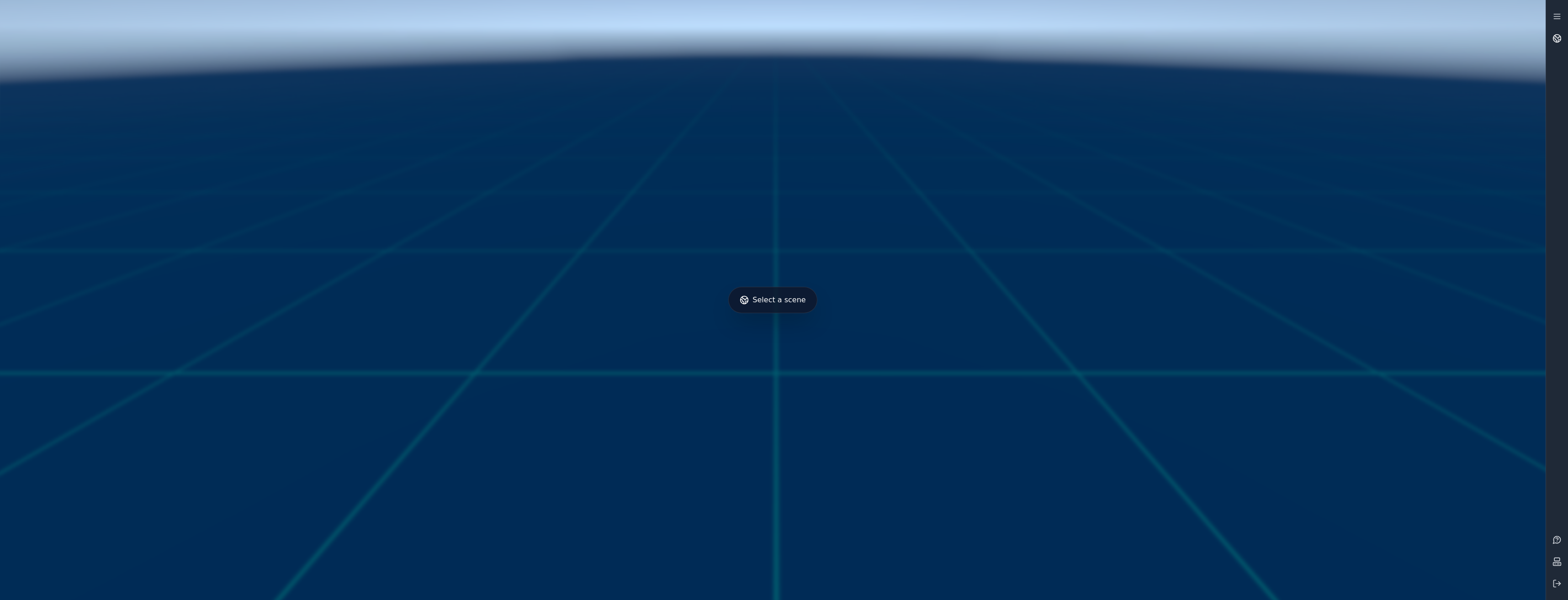
click at [1565, 37] on link at bounding box center [1557, 38] width 22 height 22
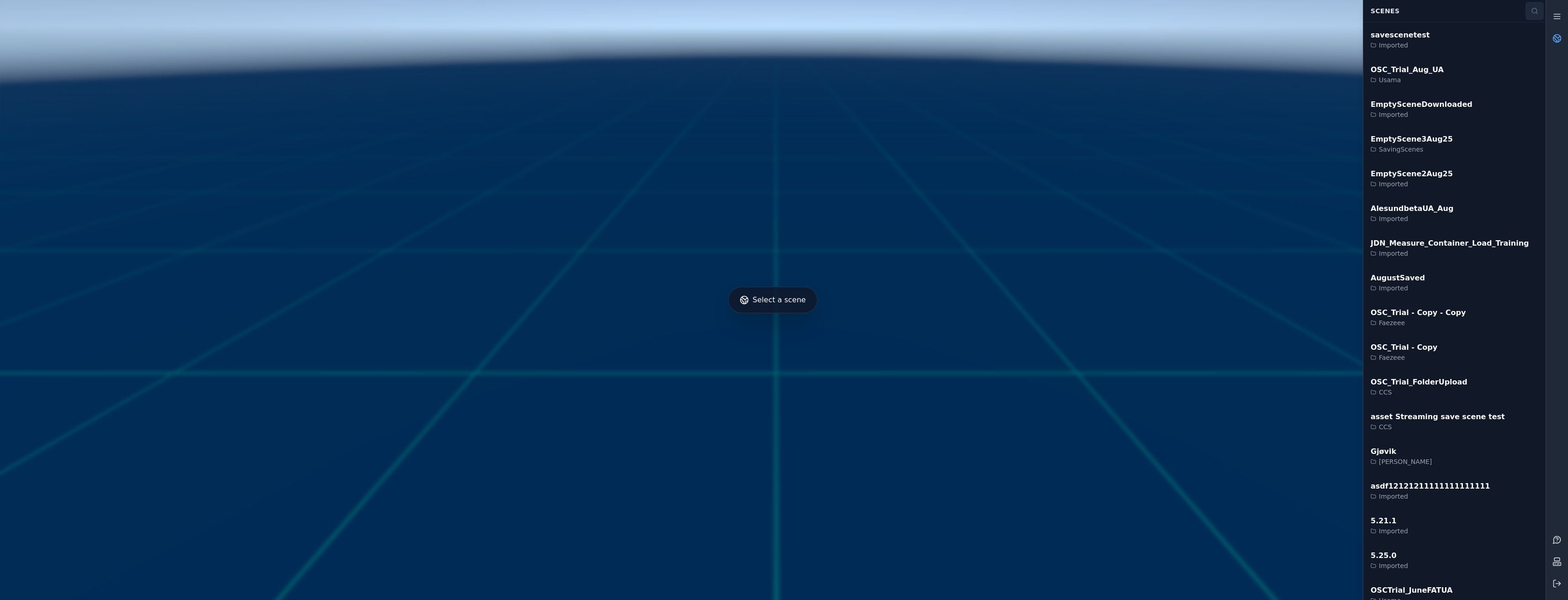
click at [1533, 4] on button at bounding box center [1535, 11] width 18 height 18
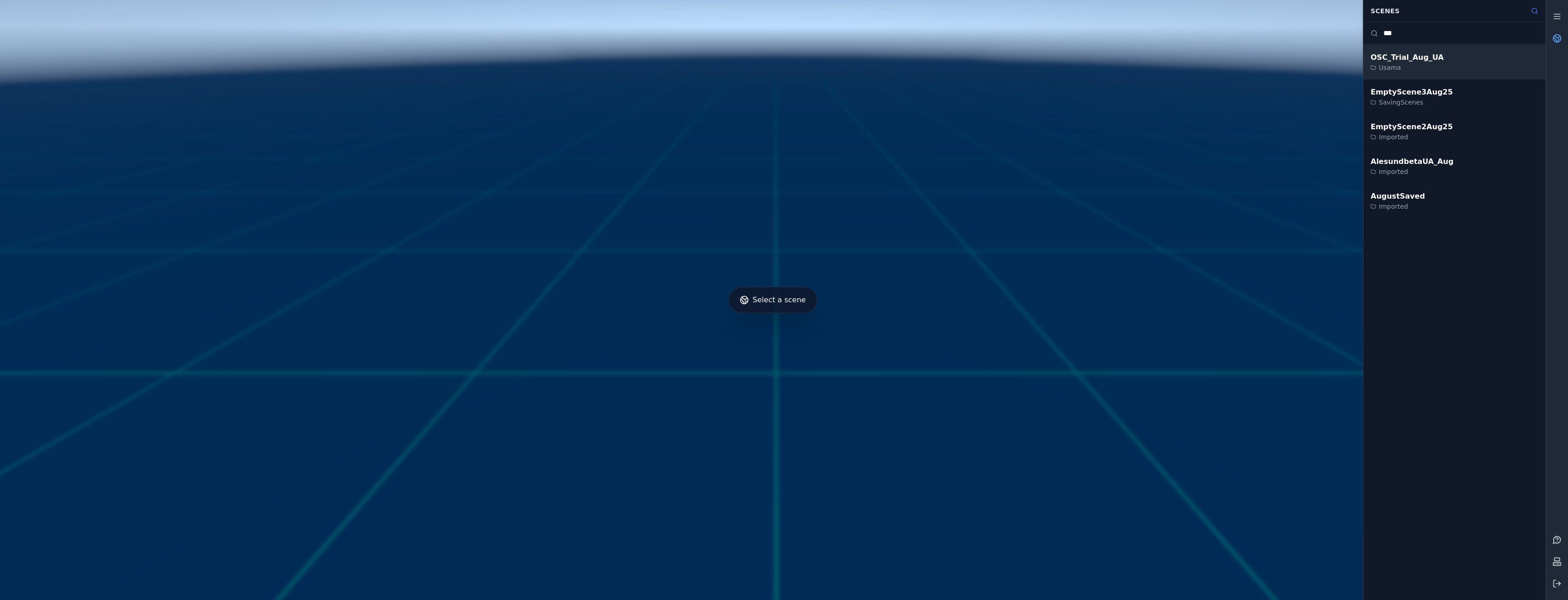
type input "***"
click at [1454, 72] on div "OSC_Trial_Aug_UA Usama" at bounding box center [1454, 62] width 182 height 35
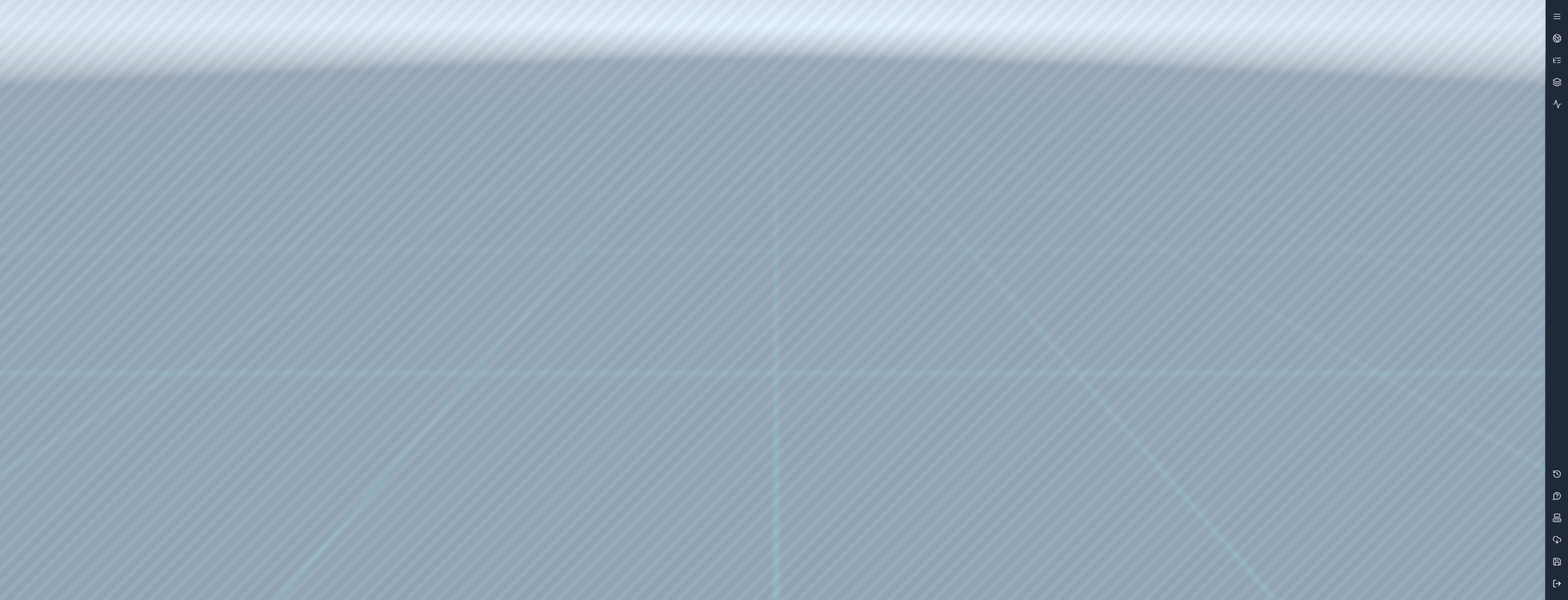
click at [1559, 590] on button at bounding box center [1557, 584] width 22 height 22
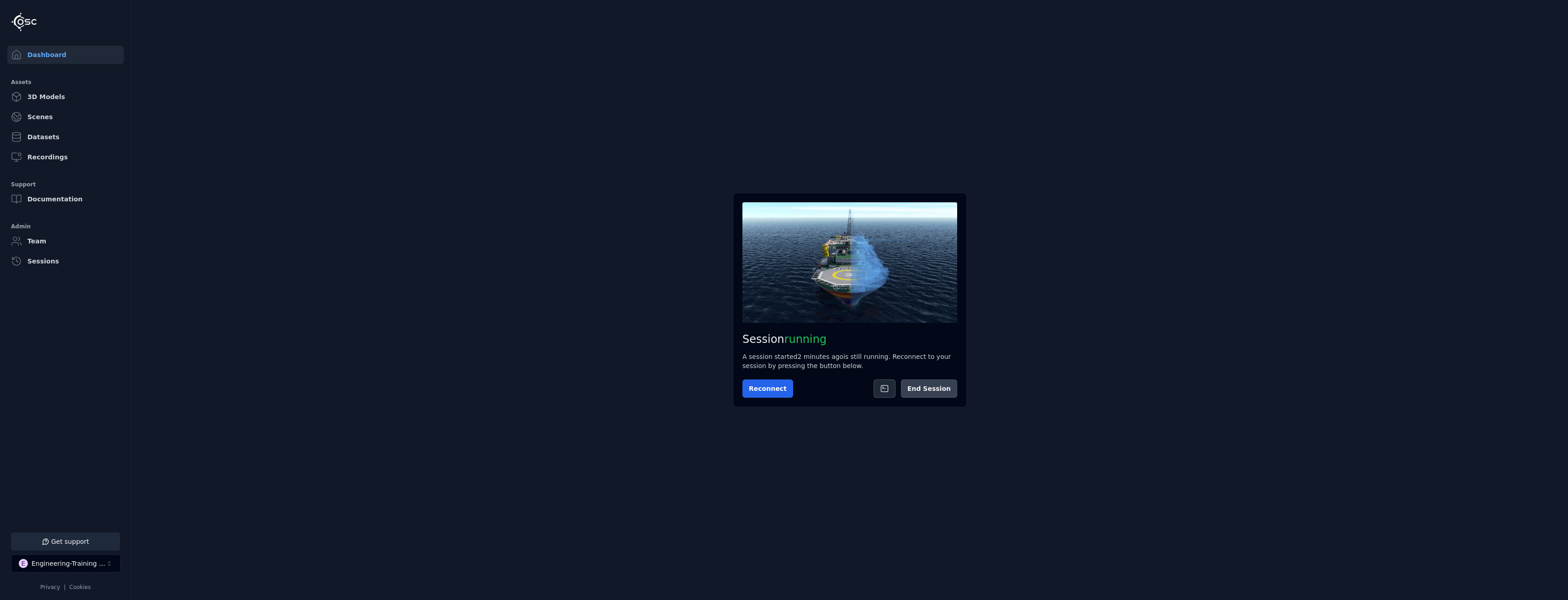
click at [934, 391] on button "End Session" at bounding box center [929, 389] width 56 height 18
click at [762, 397] on button "Start Session" at bounding box center [779, 389] width 72 height 18
click at [777, 391] on button "Connect" at bounding box center [763, 389] width 42 height 18
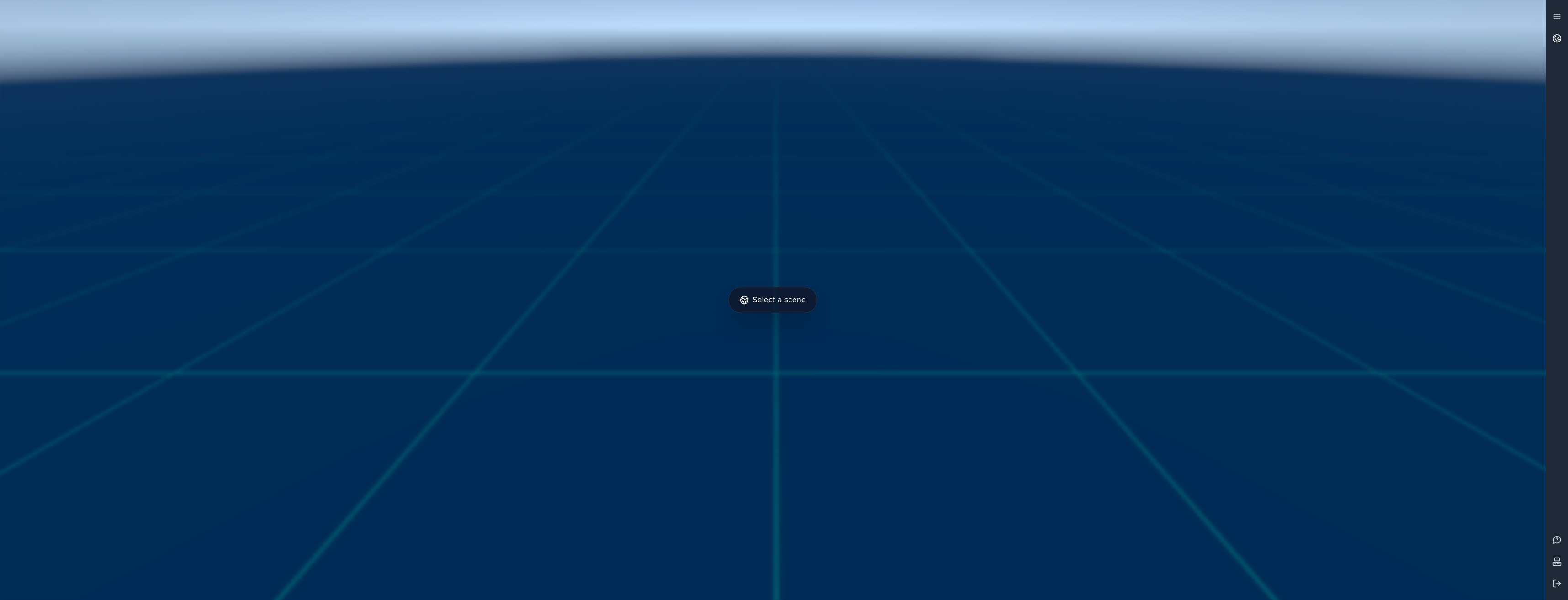
click at [1561, 29] on link at bounding box center [1557, 38] width 22 height 22
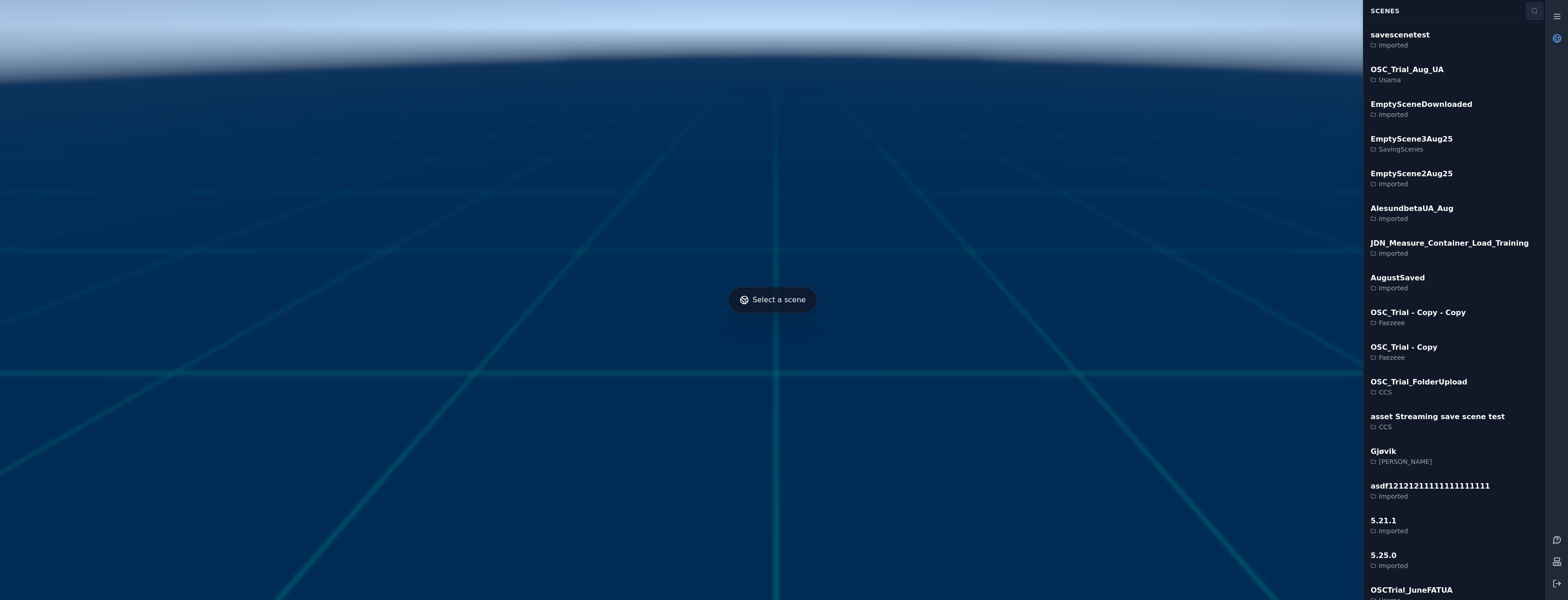
click at [1542, 12] on button at bounding box center [1535, 11] width 18 height 18
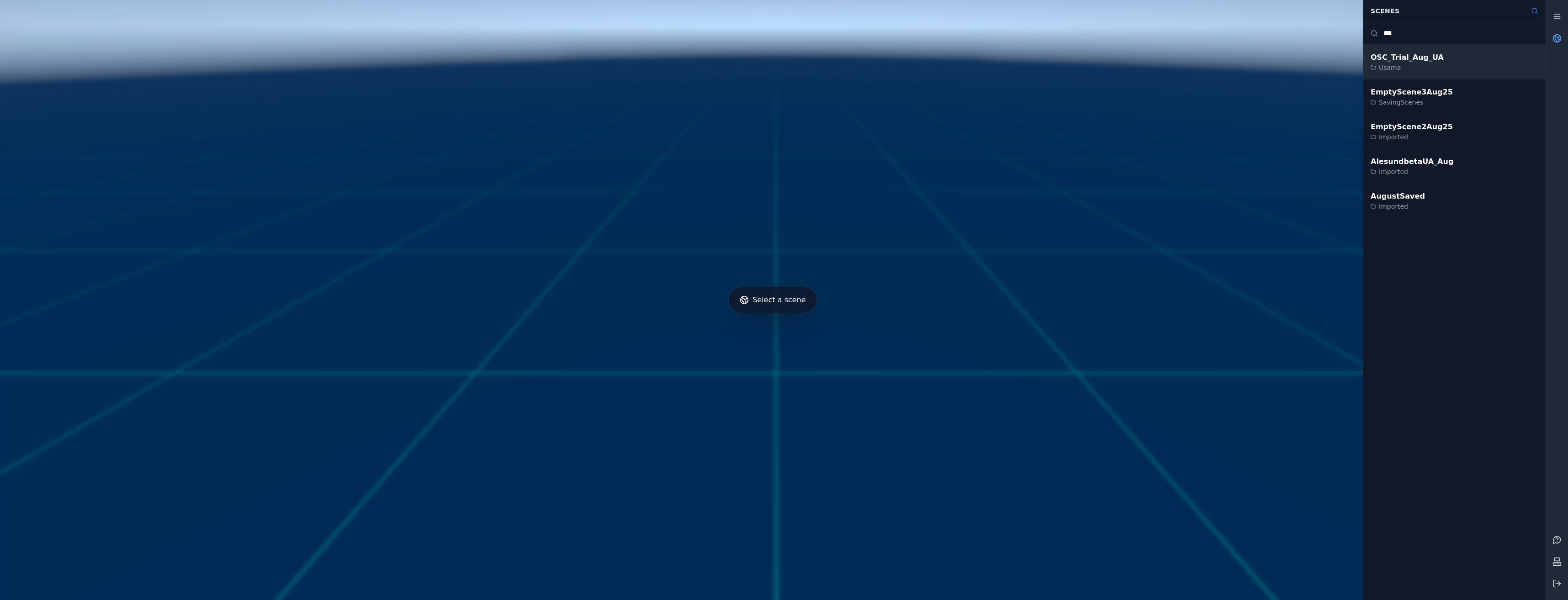
type input "***"
click at [1438, 61] on div "OSC_Trial_Aug_UA Usama" at bounding box center [1454, 62] width 182 height 35
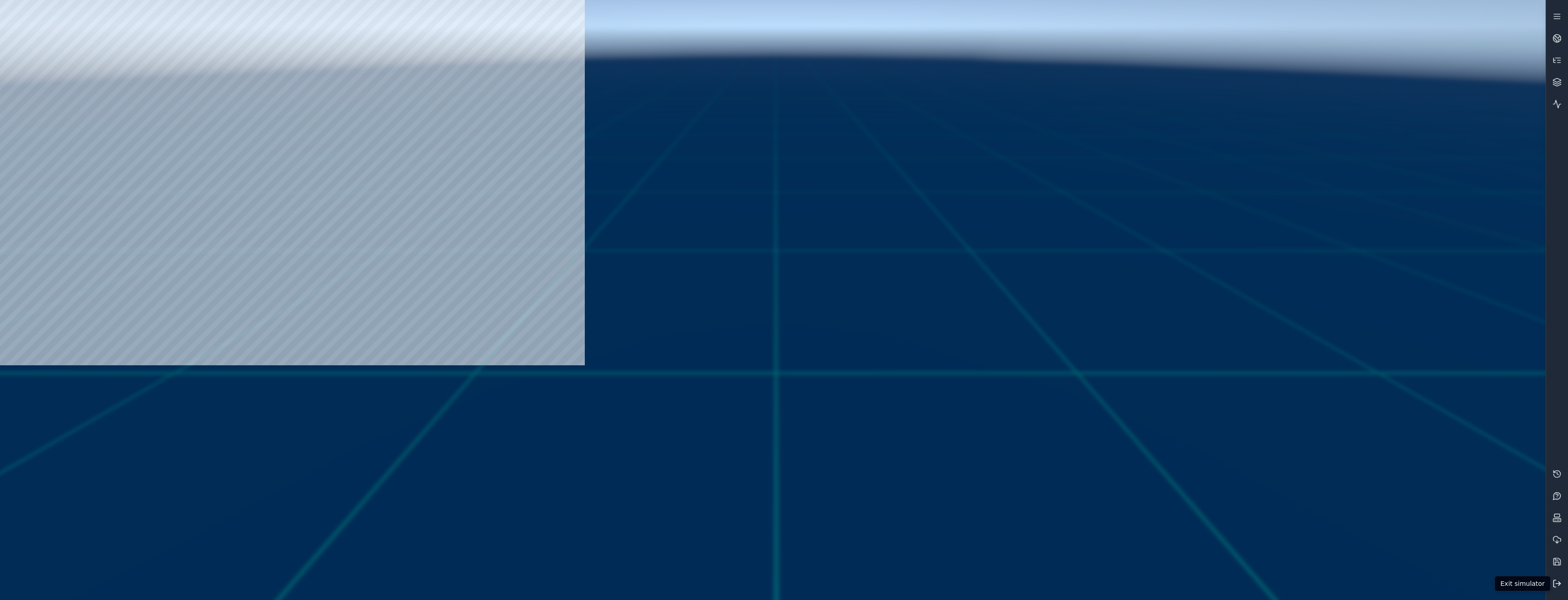
click at [1549, 584] on button at bounding box center [1557, 584] width 22 height 22
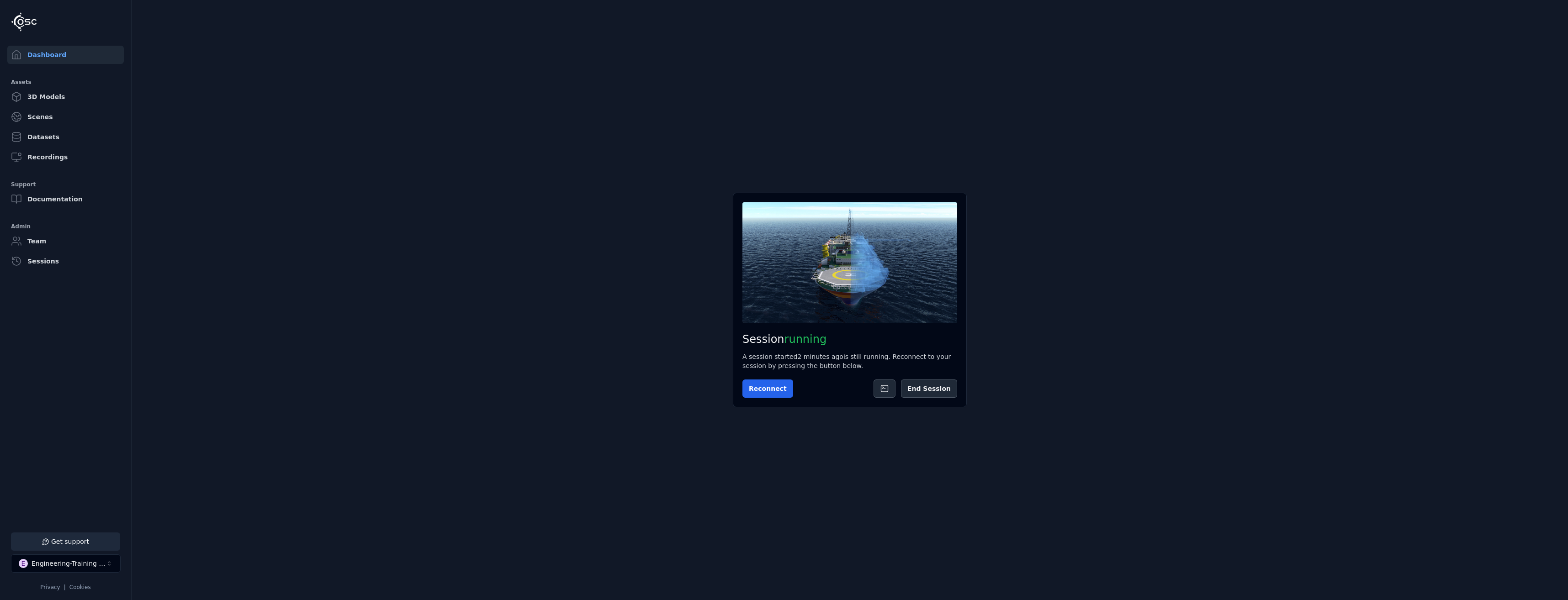
click at [932, 378] on div "Session running A session started 2 minutes ago is still running. Reconnect to …" at bounding box center [850, 300] width 234 height 215
click at [933, 382] on button "End Session" at bounding box center [929, 389] width 56 height 18
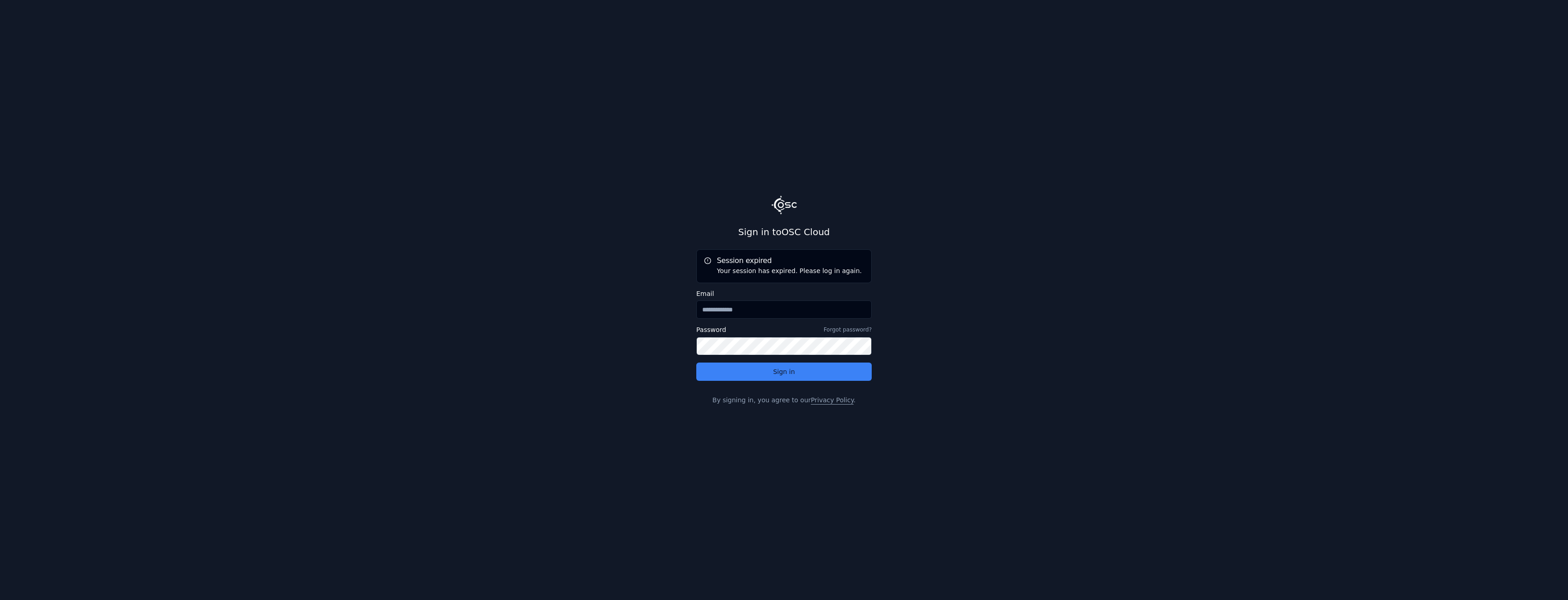
type input "**********"
drag, startPoint x: 811, startPoint y: 310, endPoint x: 642, endPoint y: 309, distance: 169.0
click at [642, 309] on main "**********" at bounding box center [784, 300] width 1568 height 600
click at [640, 309] on main "**********" at bounding box center [784, 300] width 1568 height 600
click at [747, 366] on button "Sign in" at bounding box center [784, 372] width 175 height 18
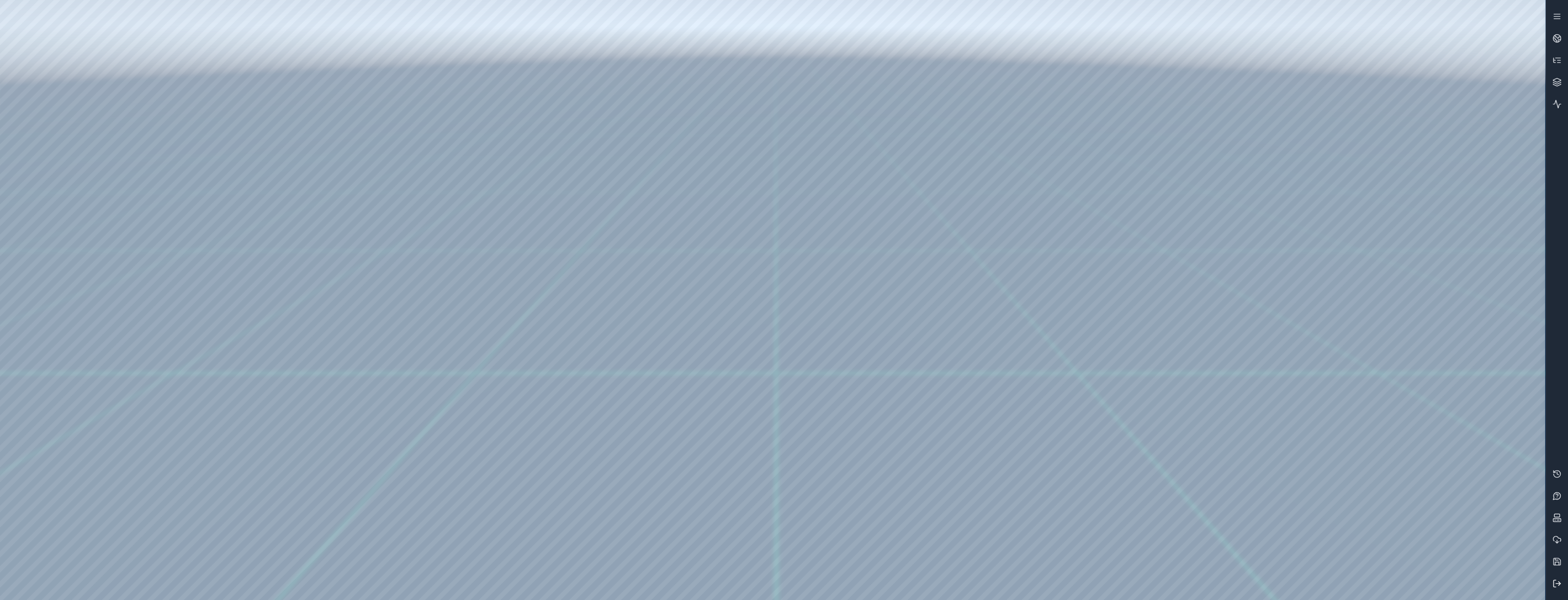
click at [1561, 582] on icon at bounding box center [1556, 584] width 9 height 9
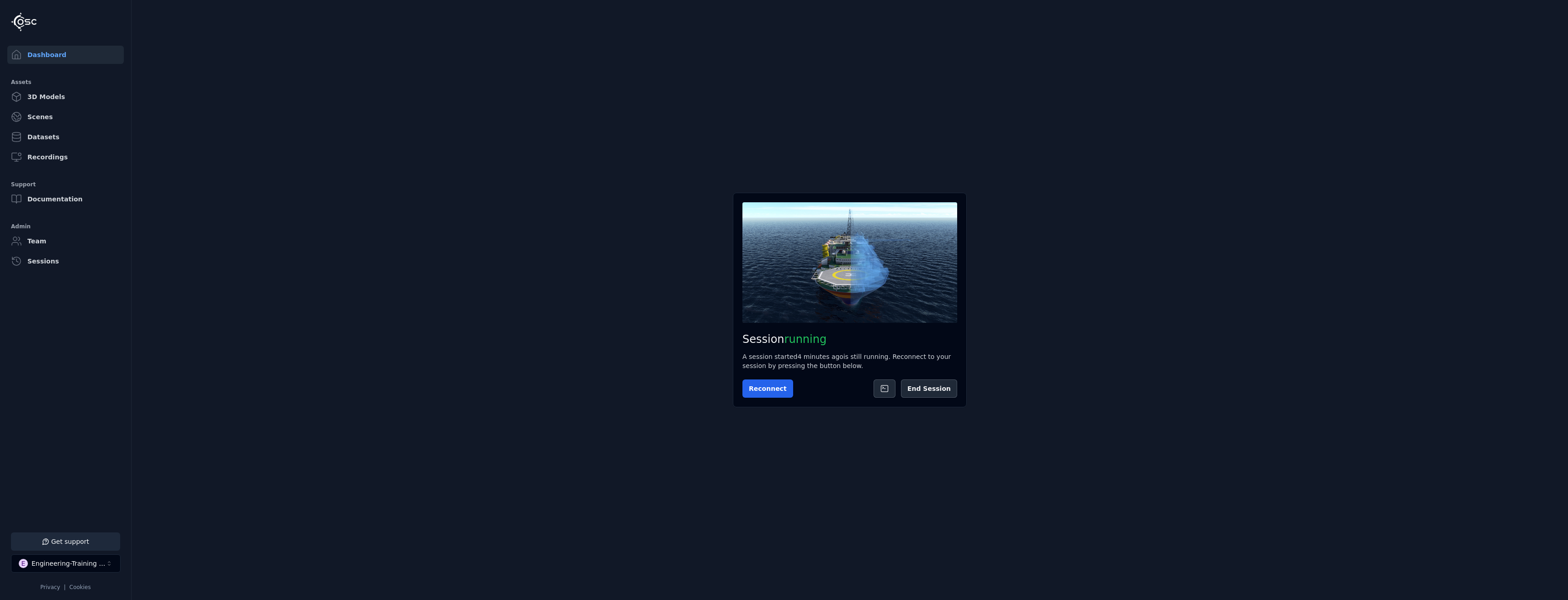
click at [943, 402] on div "Session running A session started 4 minutes ago is still running. Reconnect to …" at bounding box center [850, 300] width 234 height 215
click at [946, 395] on button "End Session" at bounding box center [929, 389] width 56 height 18
click at [797, 386] on button "Start Session" at bounding box center [779, 389] width 72 height 18
click at [763, 382] on button "Connect" at bounding box center [763, 389] width 42 height 18
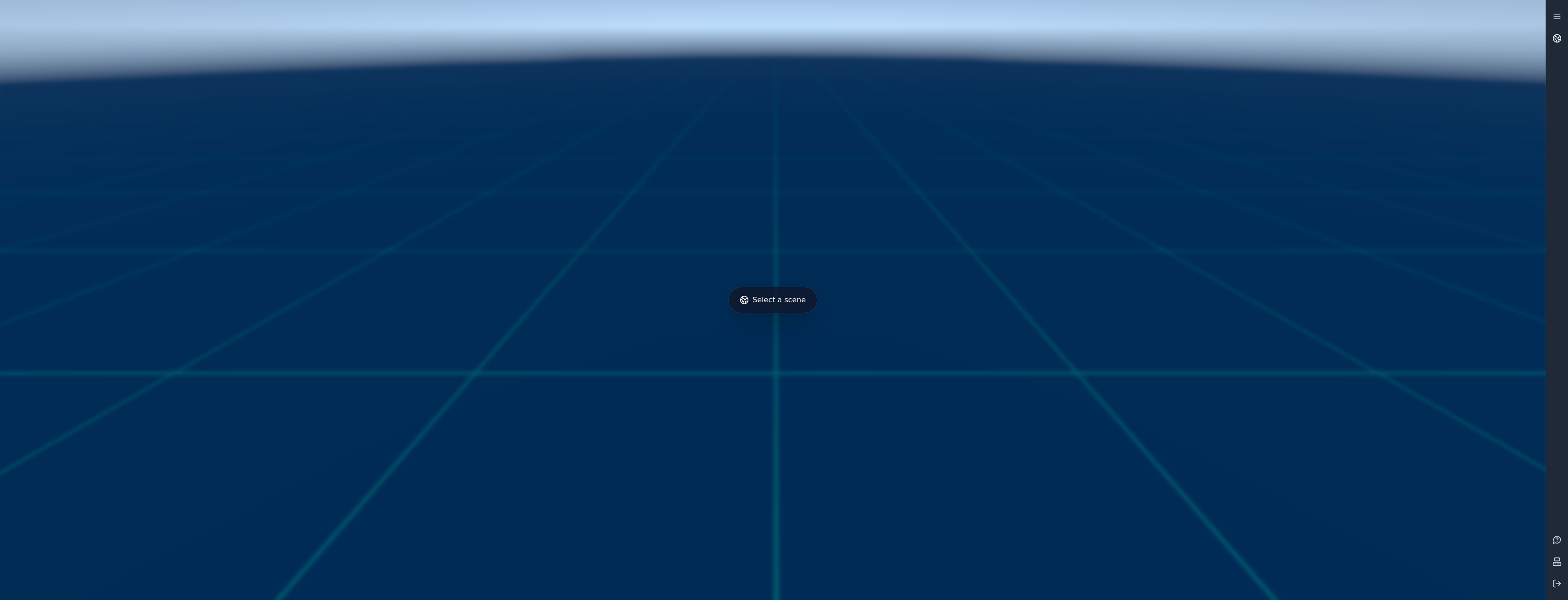
click at [1561, 32] on link at bounding box center [1557, 38] width 22 height 22
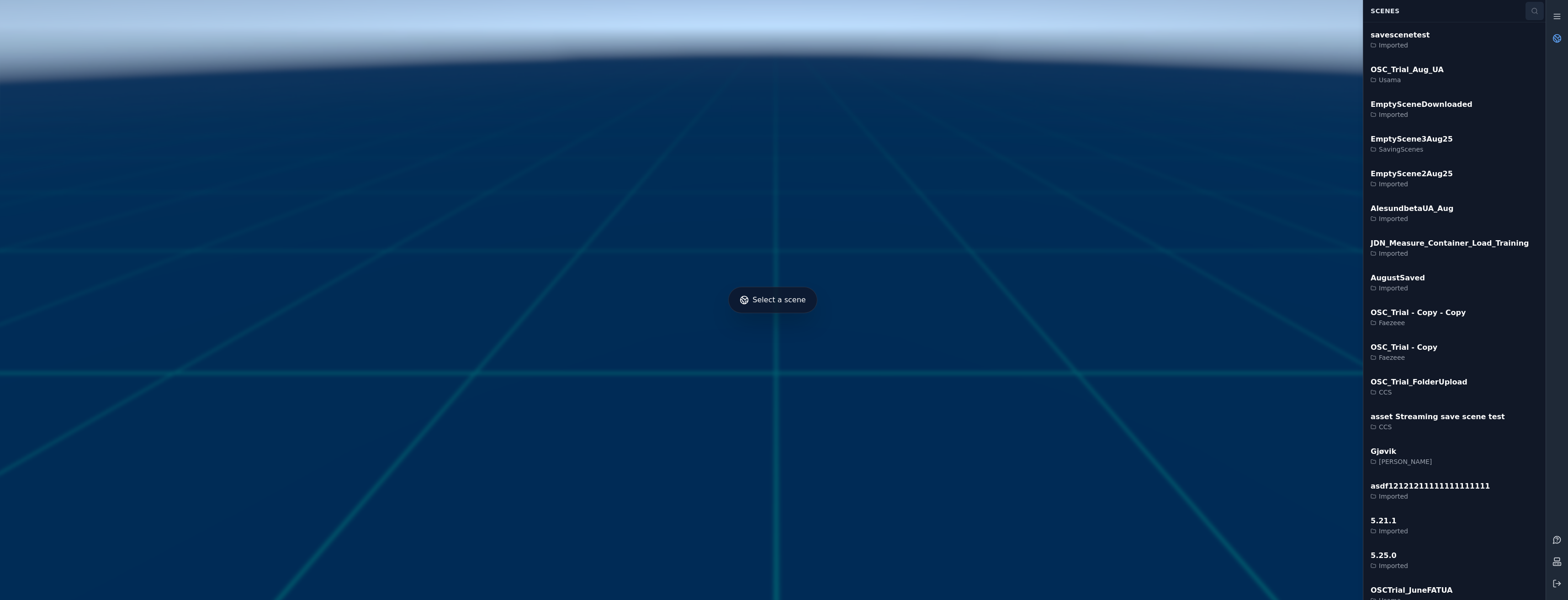
click at [1536, 5] on button at bounding box center [1535, 11] width 18 height 18
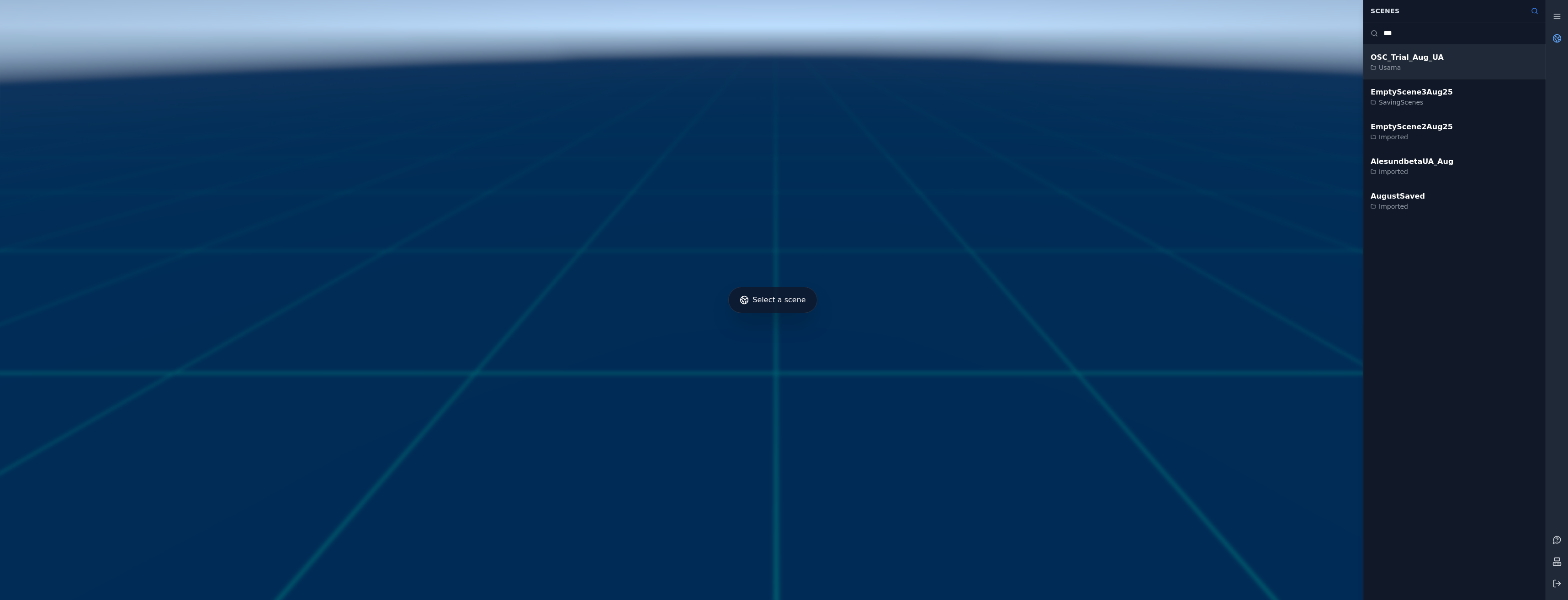
type input "***"
click at [1481, 59] on div "OSC_Trial_Aug_UA Usama" at bounding box center [1454, 62] width 182 height 35
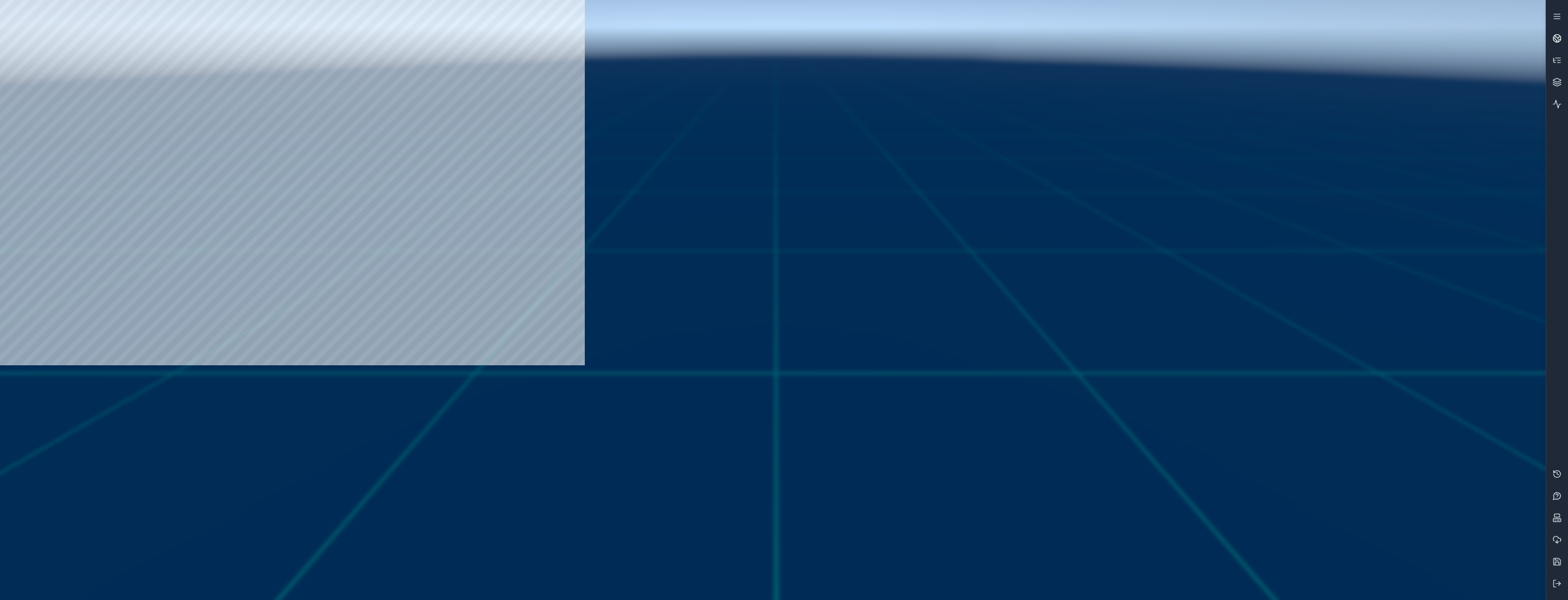
click at [1556, 41] on icon at bounding box center [1555, 40] width 3 height 4
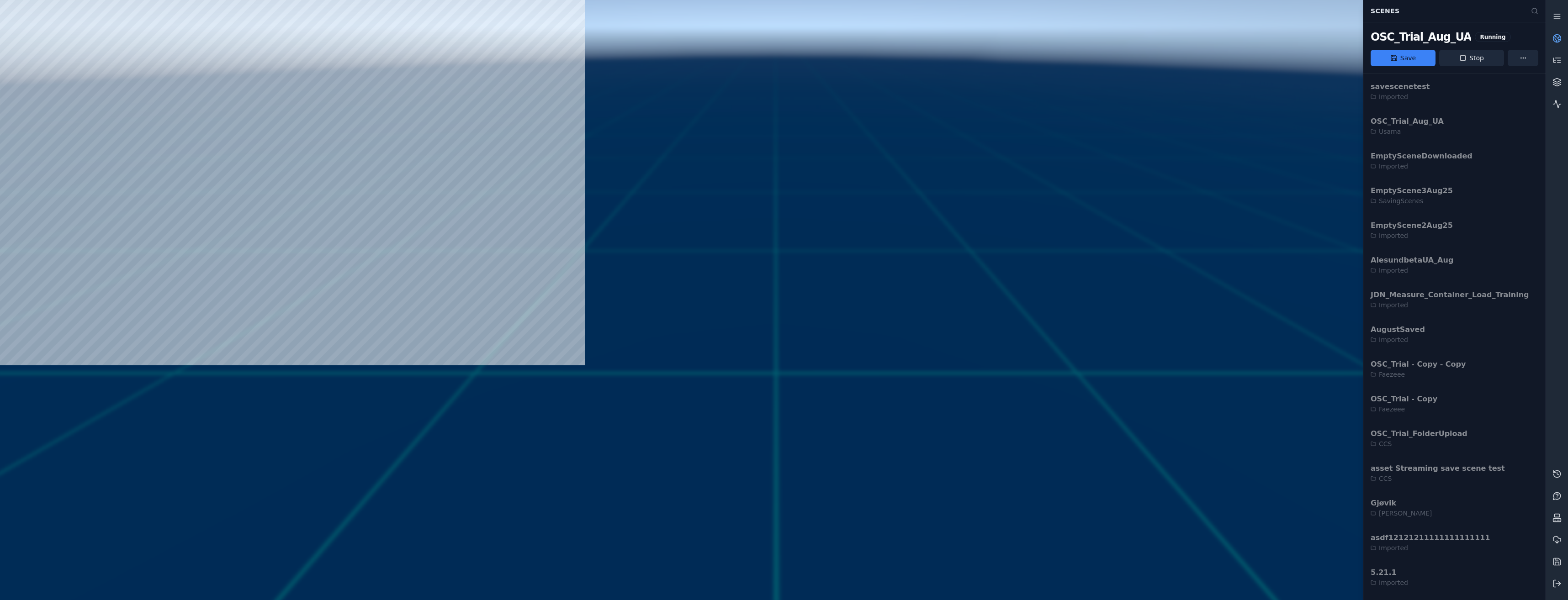
click at [1556, 41] on icon at bounding box center [1555, 40] width 3 height 4
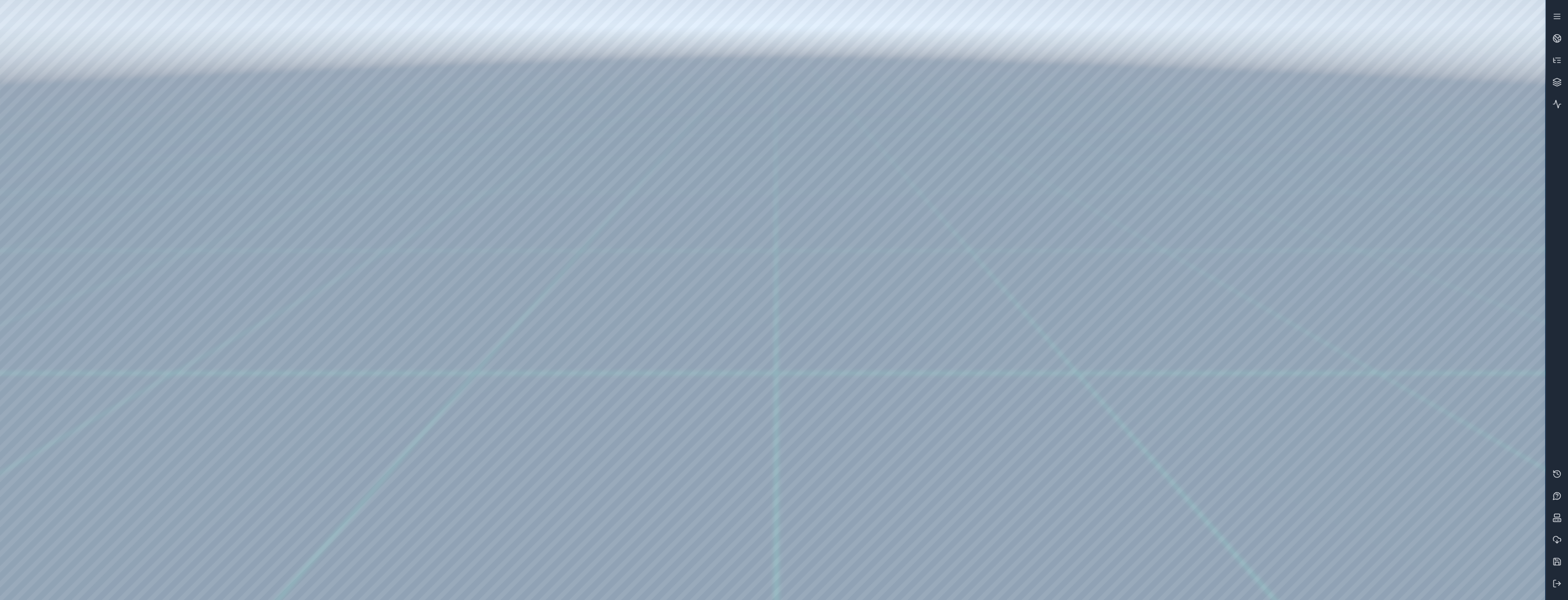
drag, startPoint x: 376, startPoint y: 219, endPoint x: 273, endPoint y: 276, distance: 117.7
click at [1549, 37] on link at bounding box center [1557, 38] width 22 height 22
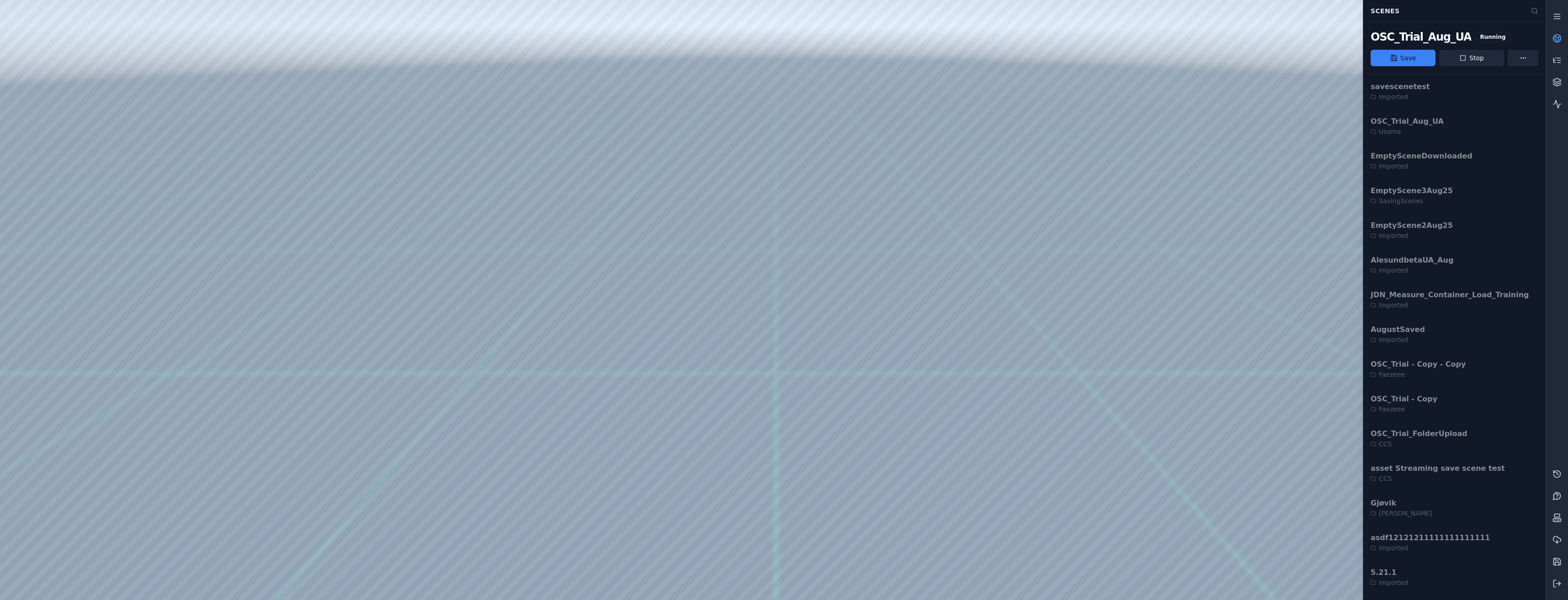
click at [1461, 59] on icon at bounding box center [1463, 58] width 7 height 7
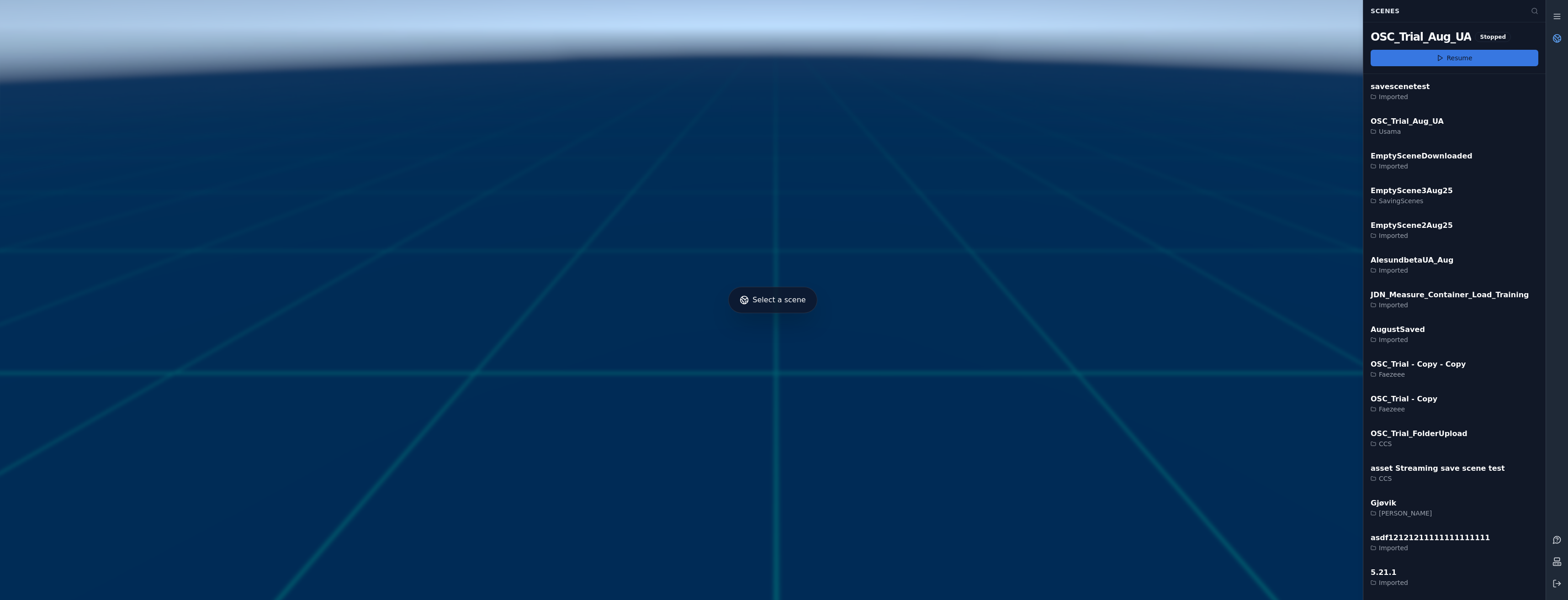
click at [1454, 63] on button "Resume" at bounding box center [1454, 58] width 167 height 16
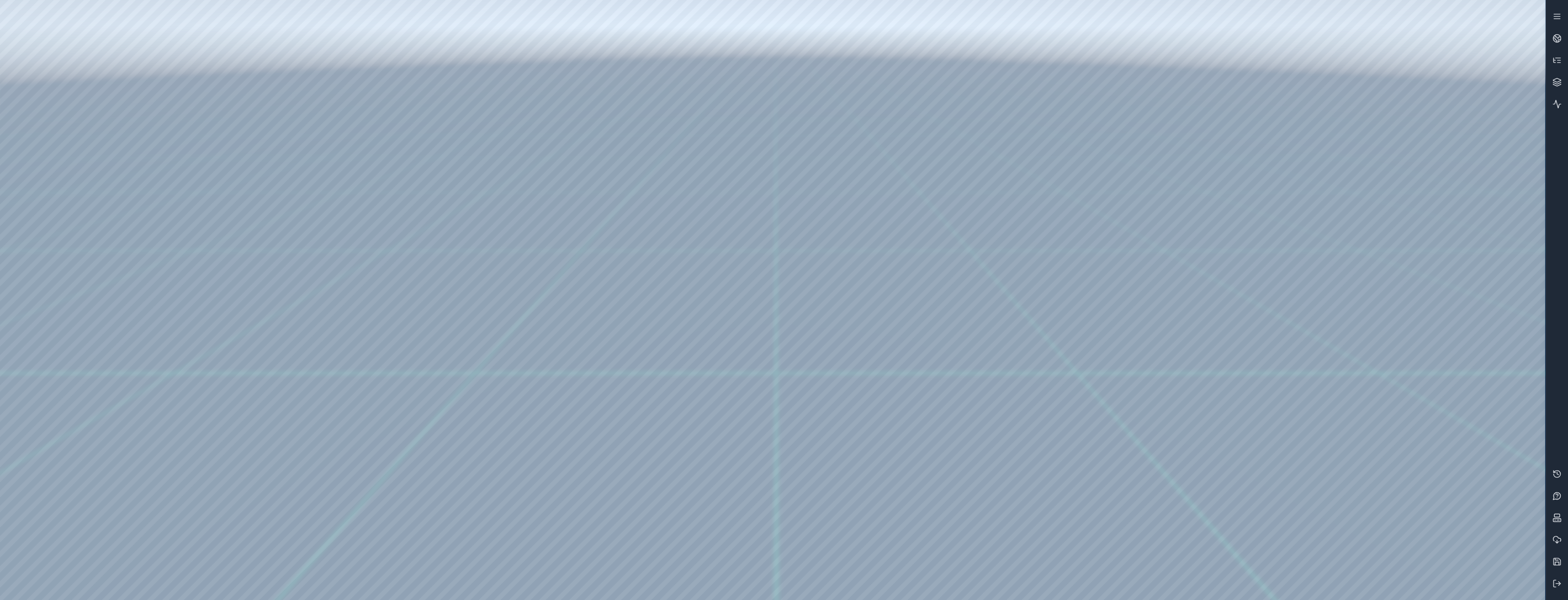
drag, startPoint x: 903, startPoint y: 180, endPoint x: 880, endPoint y: 378, distance: 199.3
drag, startPoint x: 918, startPoint y: 264, endPoint x: 524, endPoint y: 232, distance: 395.3
drag, startPoint x: 783, startPoint y: 307, endPoint x: 748, endPoint y: 464, distance: 160.9
drag, startPoint x: 1073, startPoint y: 478, endPoint x: 775, endPoint y: 438, distance: 300.7
click at [779, 439] on div at bounding box center [772, 300] width 1545 height 600
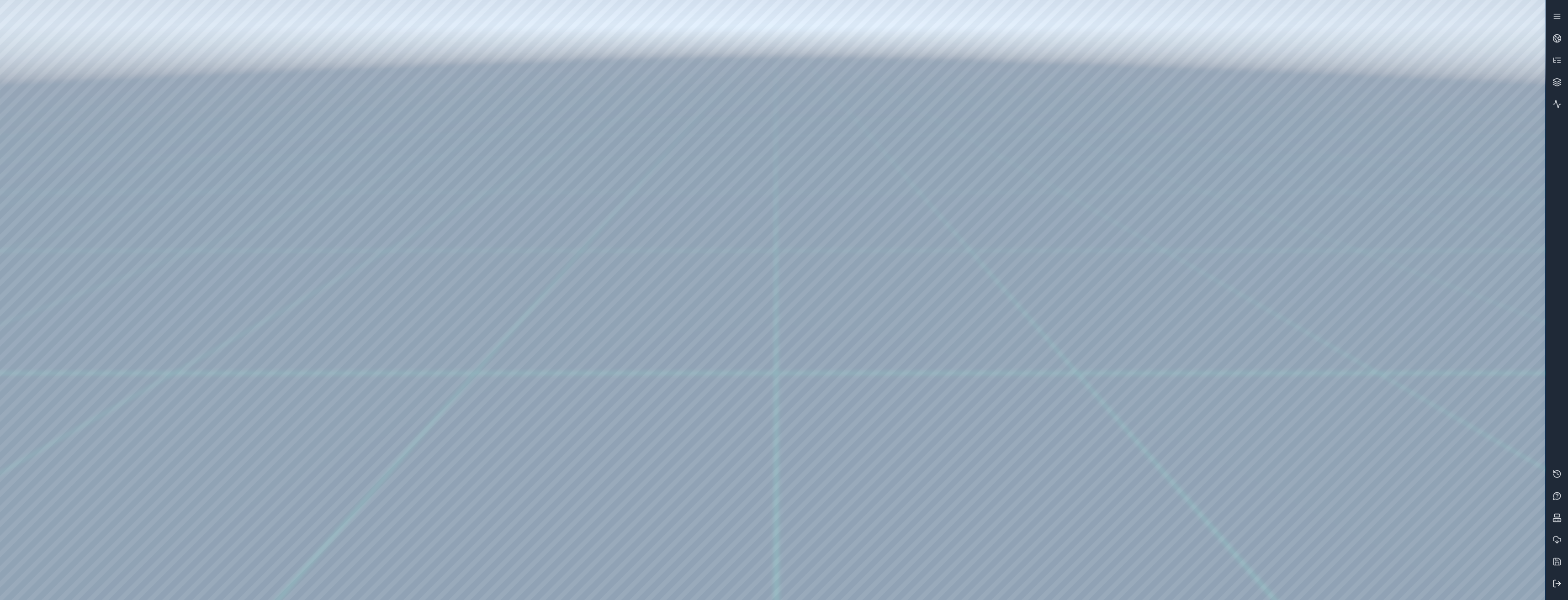
click at [1552, 581] on button at bounding box center [1557, 584] width 22 height 22
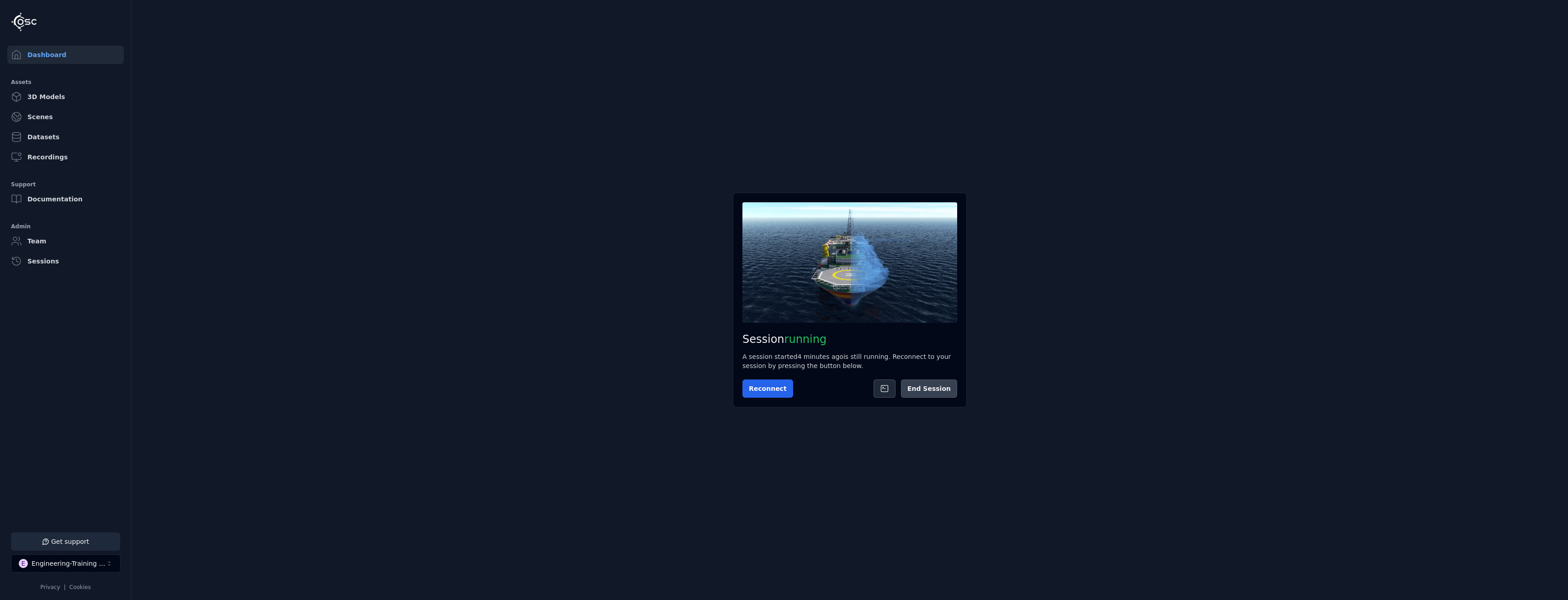
click at [918, 391] on button "End Session" at bounding box center [929, 389] width 56 height 18
click at [766, 380] on button "Start Session" at bounding box center [779, 389] width 72 height 18
click at [766, 380] on button "Connect" at bounding box center [763, 389] width 42 height 18
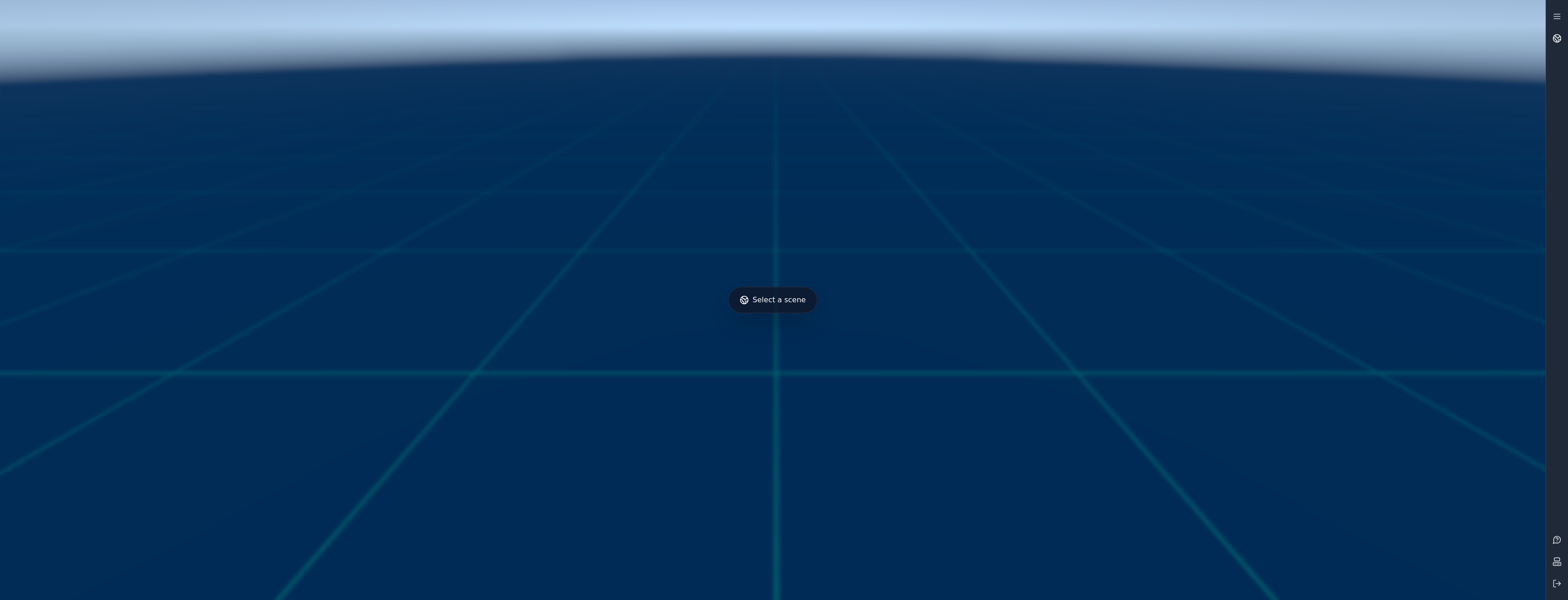
click at [1553, 37] on icon at bounding box center [1556, 38] width 9 height 9
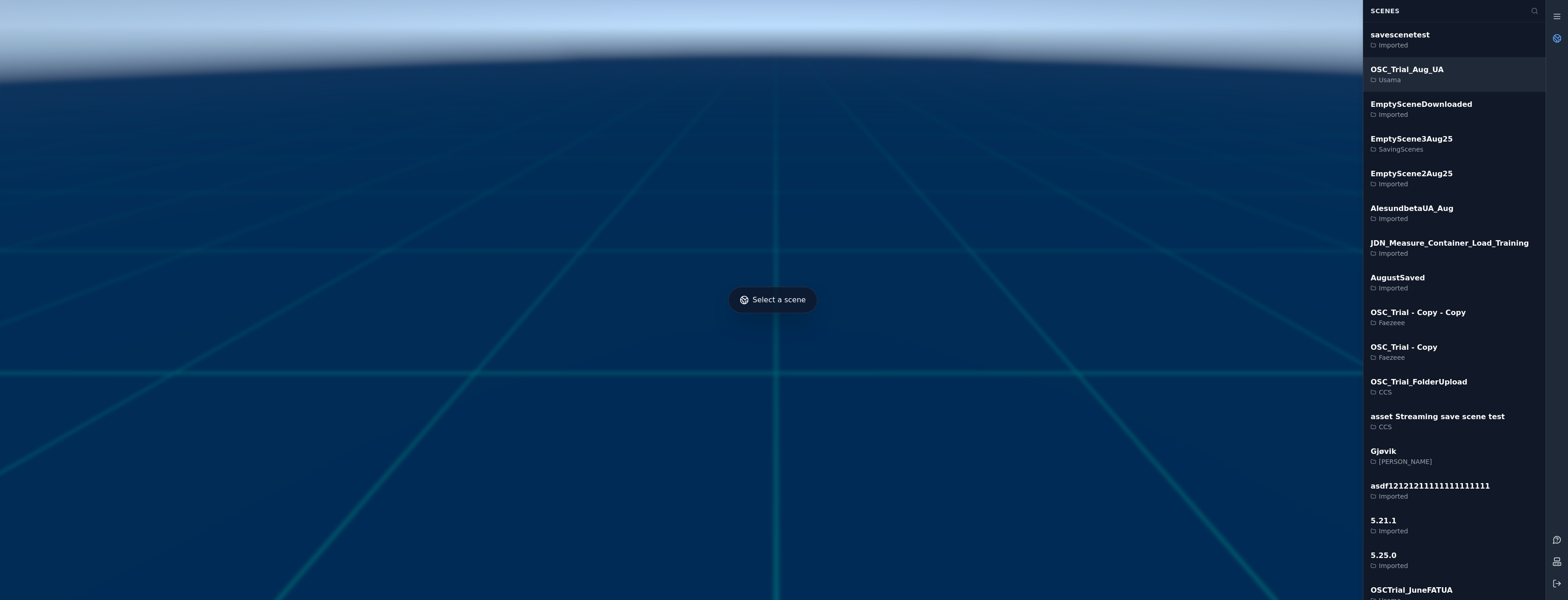
click at [1490, 69] on div "OSC_Trial_Aug_UA Usama" at bounding box center [1454, 74] width 182 height 35
